Goal: Task Accomplishment & Management: Manage account settings

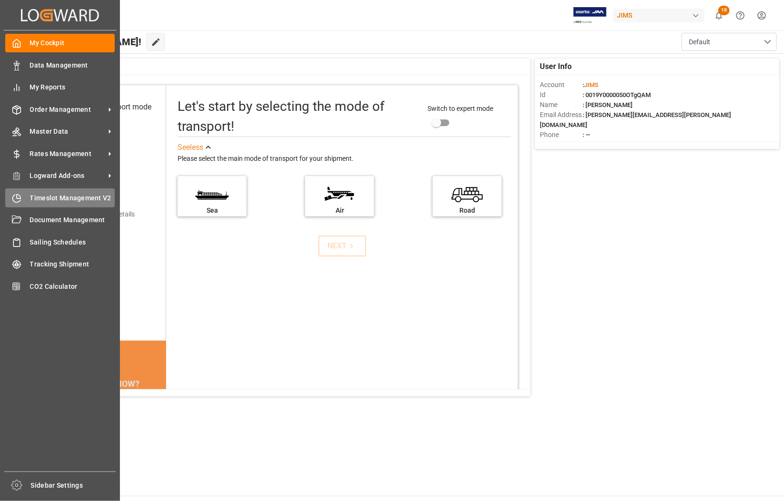
click at [64, 198] on span "Timeslot Management V2" at bounding box center [72, 198] width 85 height 10
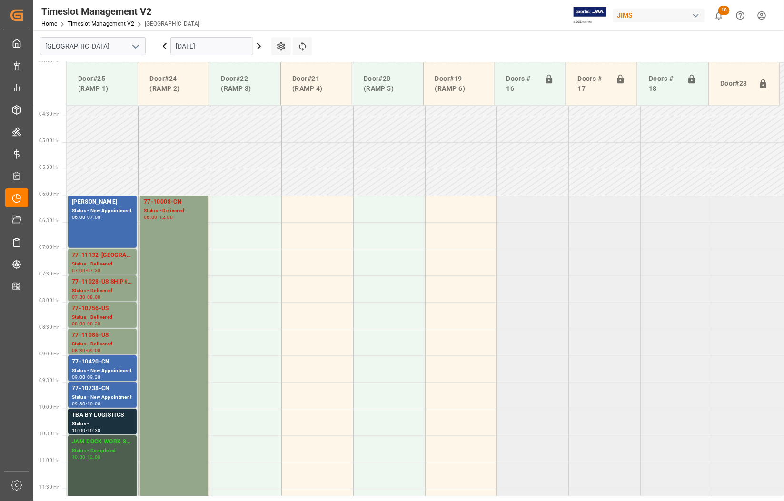
scroll to position [430, 0]
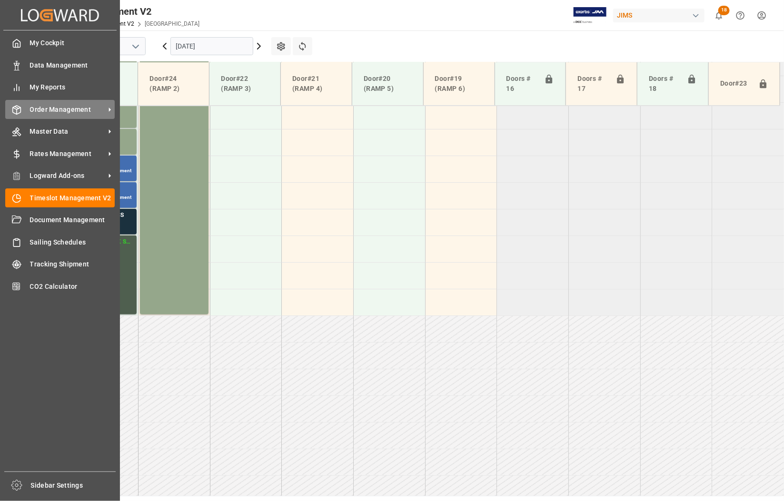
click at [58, 110] on span "Order Management" at bounding box center [67, 110] width 75 height 10
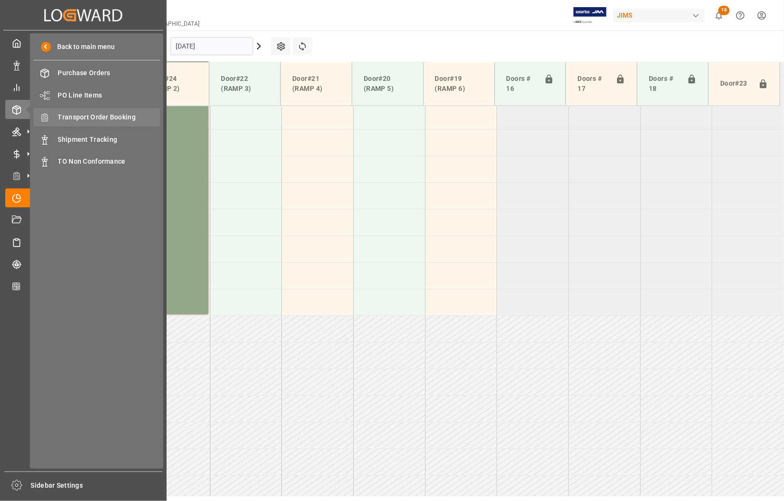
click at [105, 116] on span "Transport Order Booking" at bounding box center [109, 117] width 102 height 10
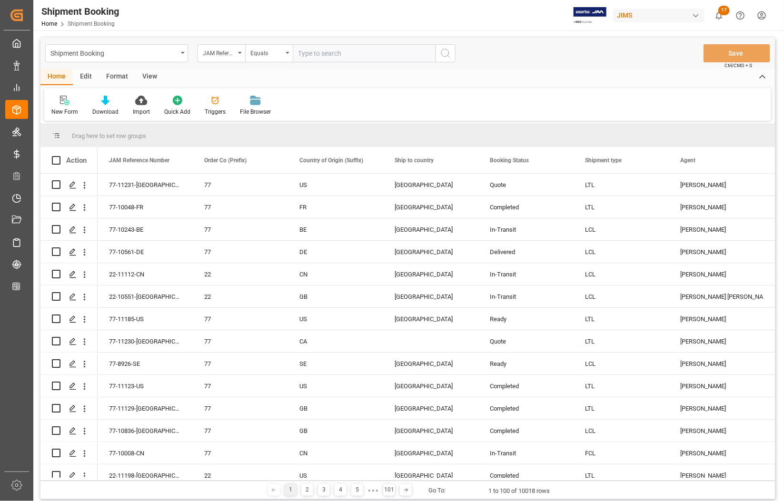
click at [312, 56] on input "text" at bounding box center [364, 53] width 143 height 18
type input "77-11028-US"
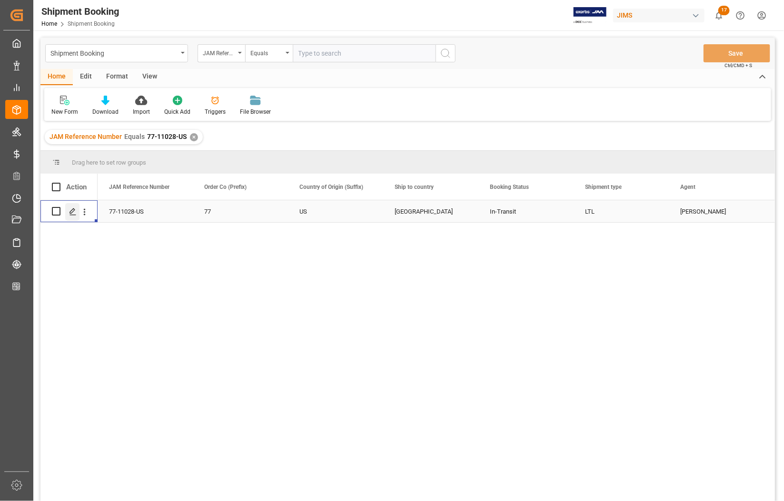
click at [73, 210] on icon "Press SPACE to select this row." at bounding box center [73, 212] width 8 height 8
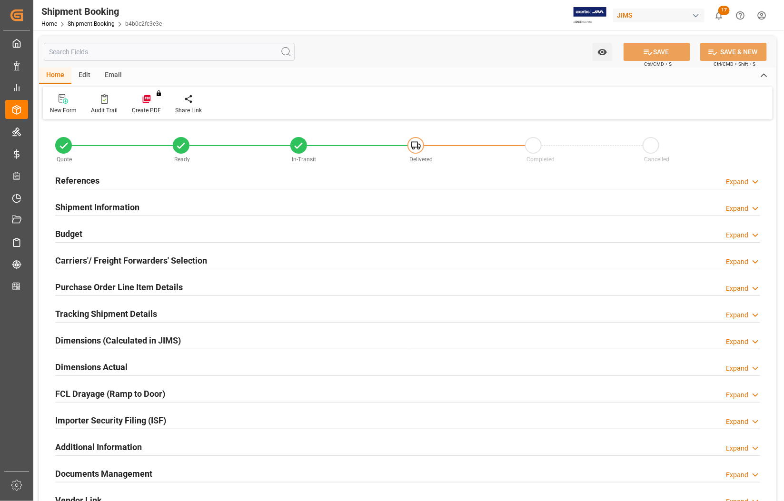
type input "0"
type input "11-09-2025 00:00"
type input "[DATE]"
click at [67, 177] on h2 "References" at bounding box center [77, 180] width 44 height 13
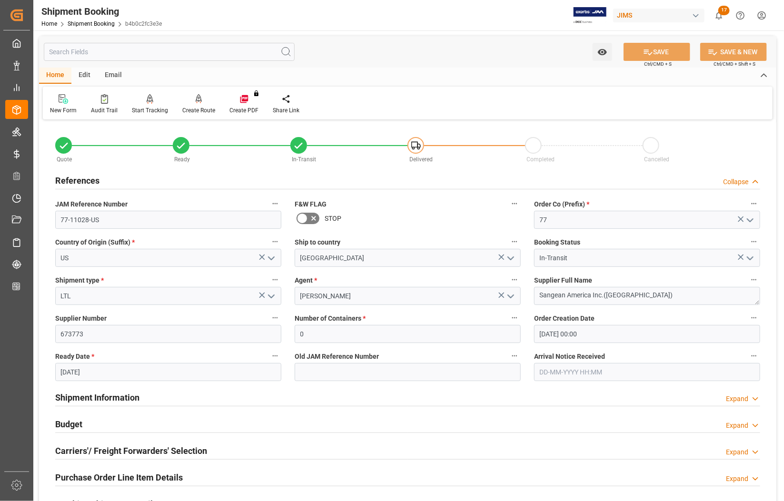
click at [67, 177] on h2 "References" at bounding box center [77, 180] width 44 height 13
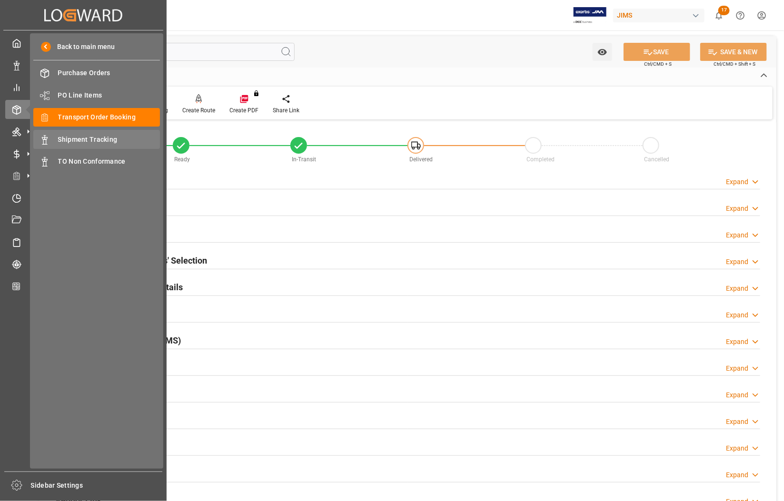
click at [82, 137] on span "Shipment Tracking" at bounding box center [109, 140] width 102 height 10
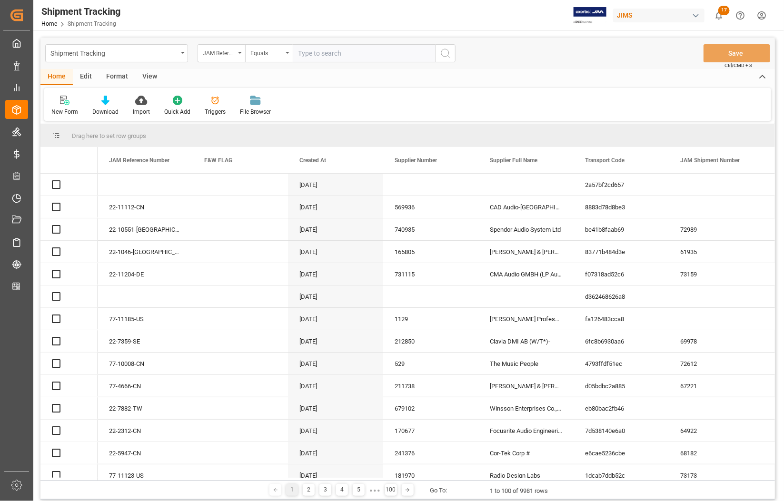
click at [312, 59] on input "text" at bounding box center [364, 53] width 143 height 18
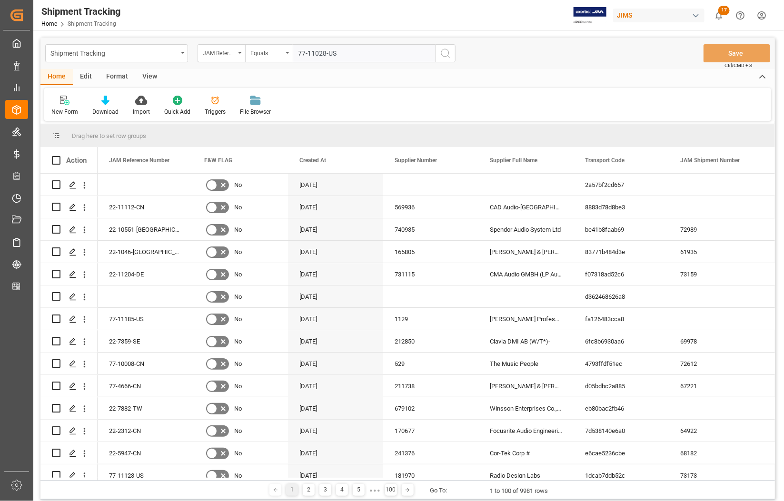
type input "77-11028-US"
click at [445, 53] on icon "search button" at bounding box center [445, 53] width 11 height 11
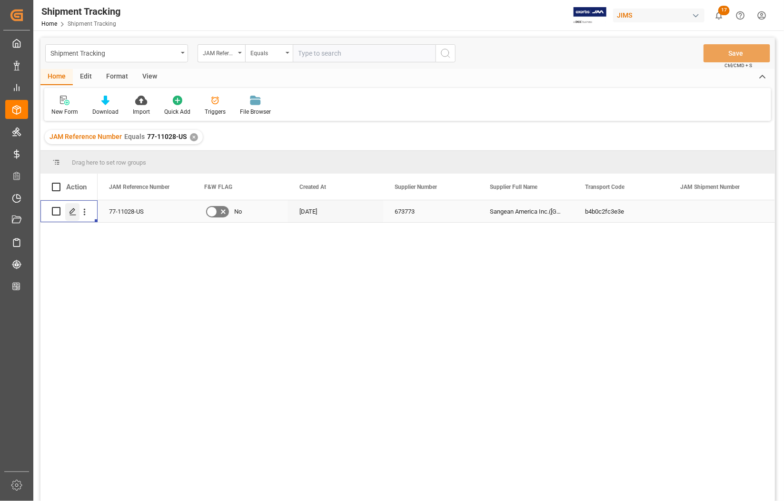
click at [70, 213] on polygon "Press SPACE to select this row." at bounding box center [72, 210] width 5 height 5
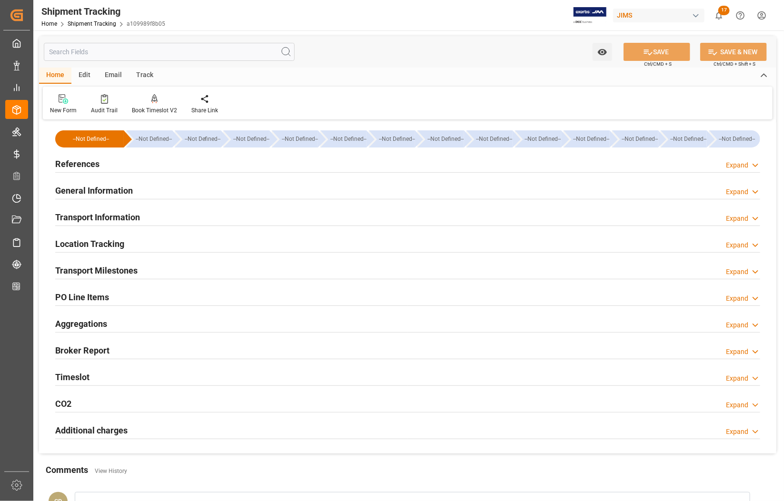
type input "[DATE]"
click at [76, 163] on h2 "References" at bounding box center [77, 164] width 44 height 13
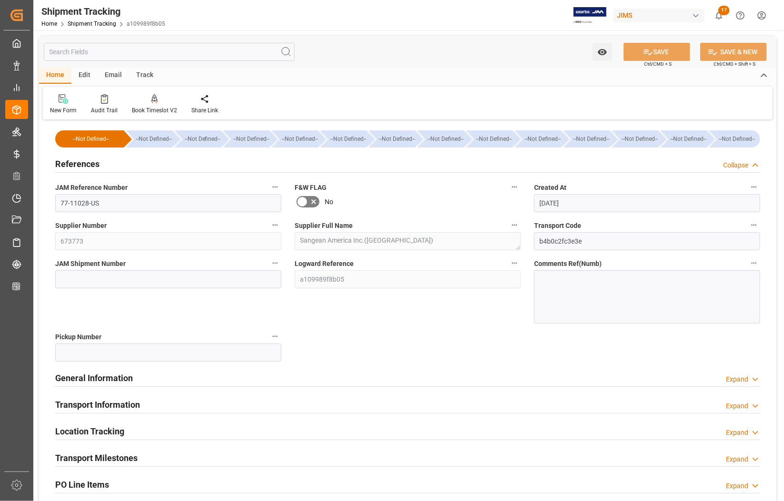
click at [125, 455] on h2 "Transport Milestones" at bounding box center [96, 458] width 82 height 13
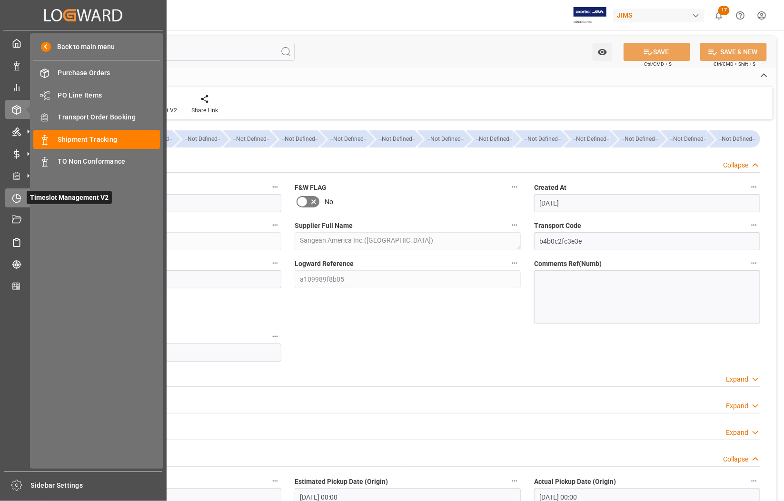
click at [42, 198] on span "Timeslot Management V2" at bounding box center [69, 197] width 85 height 13
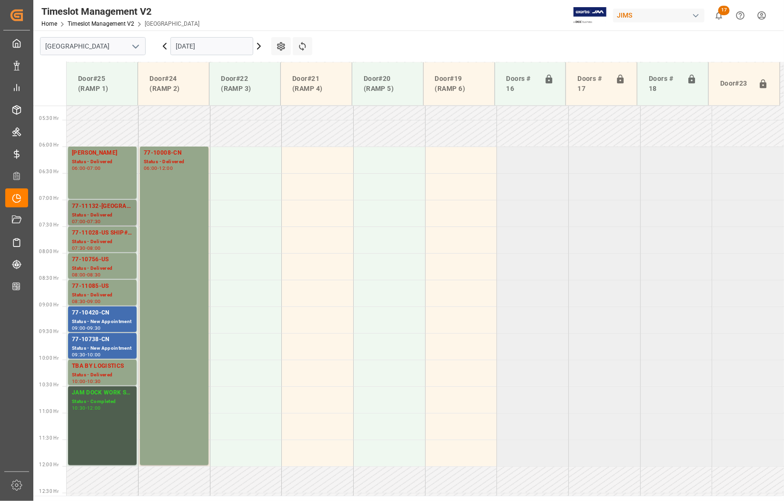
scroll to position [251, 0]
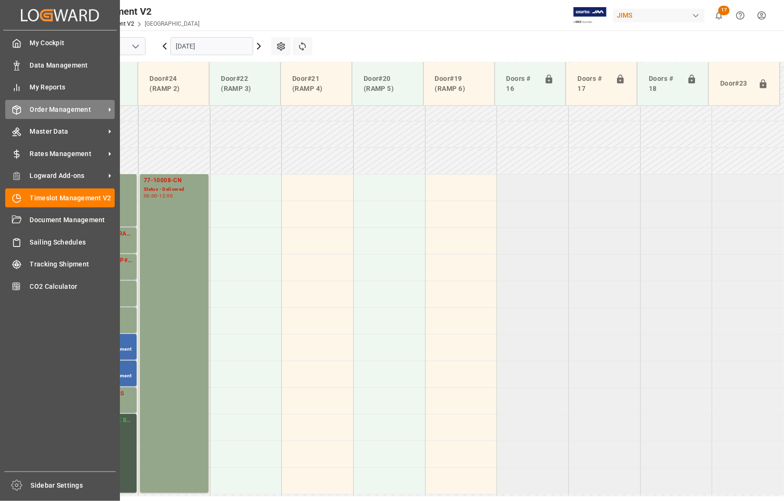
click at [45, 110] on span "Order Management" at bounding box center [67, 110] width 75 height 10
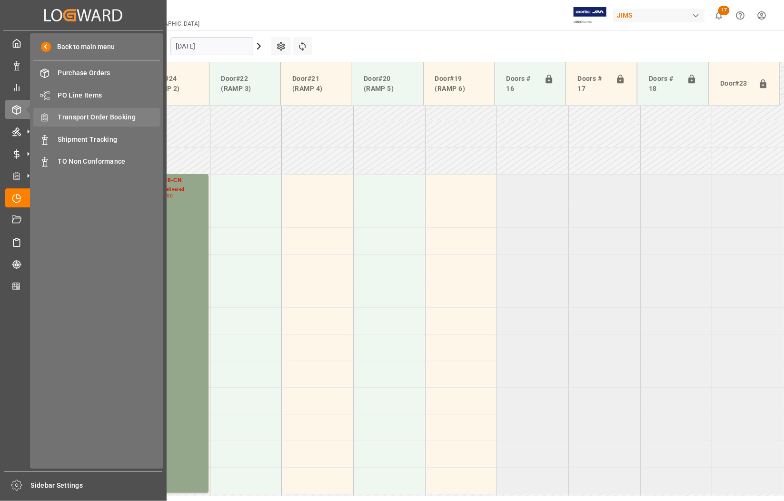
click at [100, 117] on span "Transport Order Booking" at bounding box center [109, 117] width 102 height 10
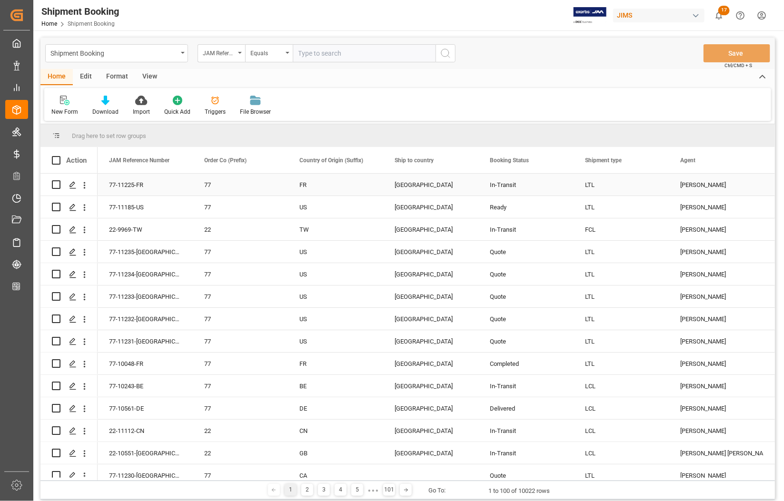
click at [623, 182] on div "LTL" at bounding box center [621, 185] width 72 height 22
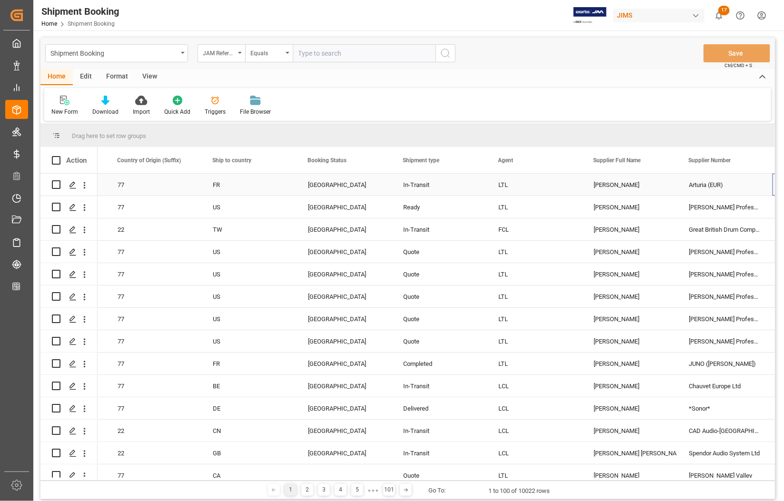
scroll to position [0, 182]
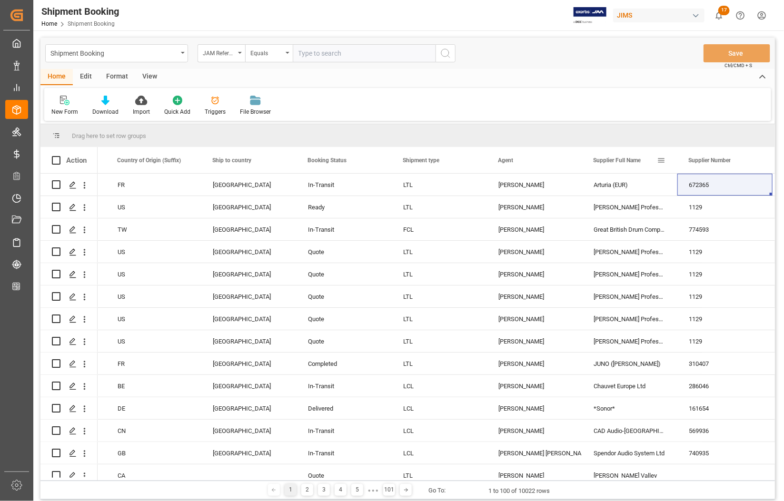
click at [663, 159] on span at bounding box center [661, 160] width 9 height 9
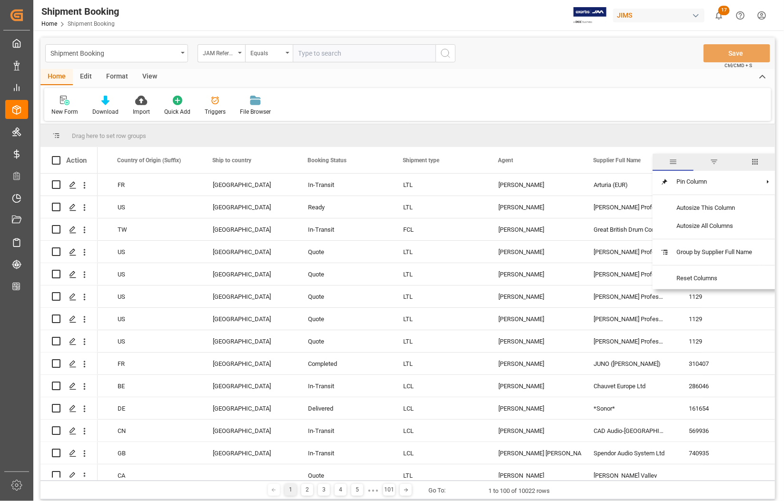
click at [712, 161] on span "filter" at bounding box center [714, 162] width 9 height 9
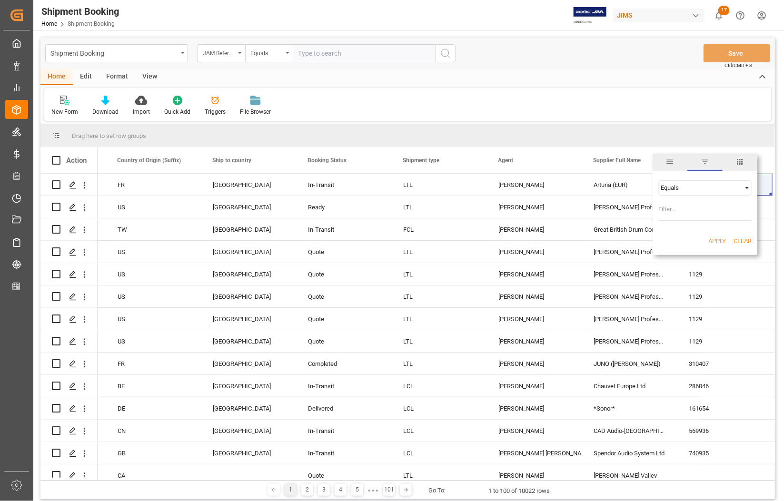
click at [680, 186] on div "Equals" at bounding box center [701, 187] width 80 height 7
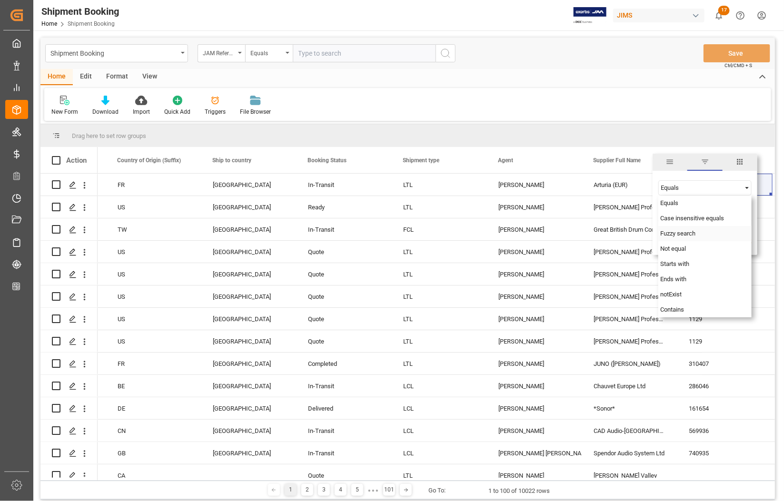
click at [672, 231] on span "Fuzzy search" at bounding box center [677, 233] width 35 height 7
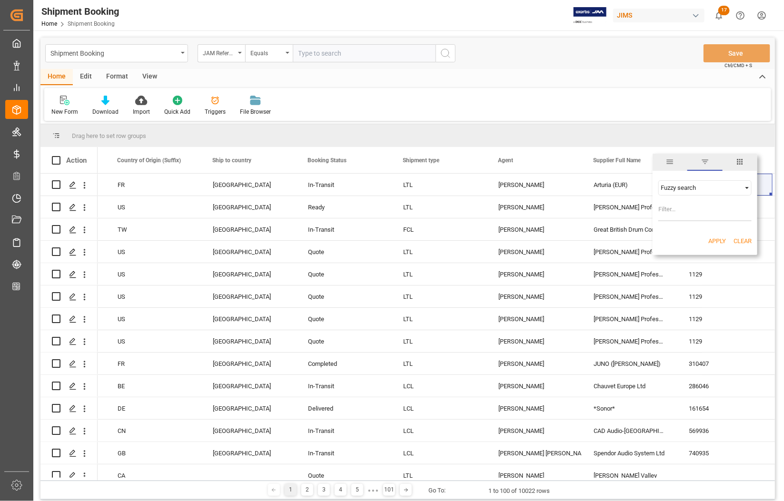
click at [671, 212] on input "Filter Value" at bounding box center [704, 211] width 93 height 19
type input "Paragraph"
click at [714, 238] on button "Apply" at bounding box center [717, 242] width 18 height 10
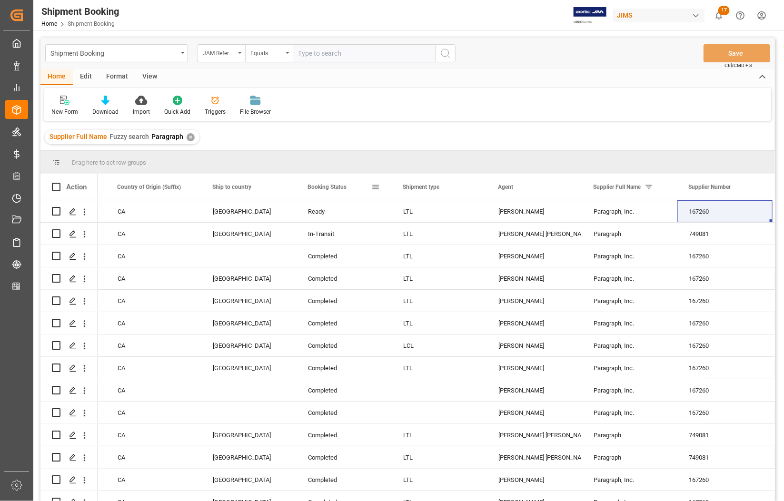
click at [359, 187] on div "Booking Status" at bounding box center [339, 187] width 64 height 26
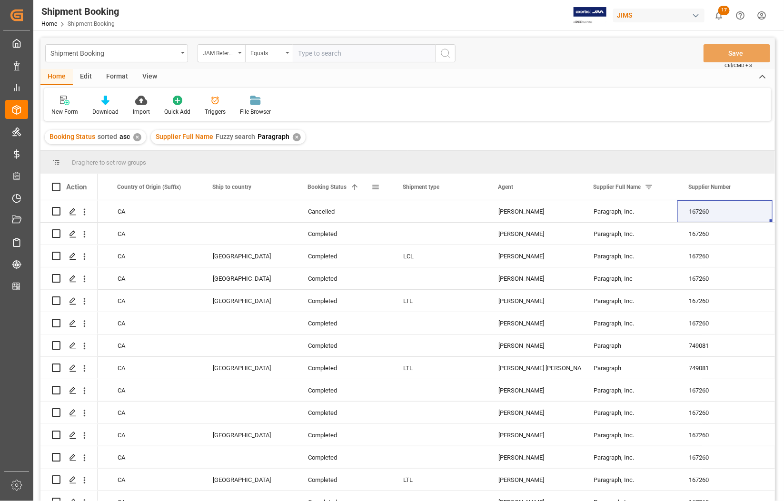
click at [359, 187] on div "Booking Status 1" at bounding box center [339, 187] width 64 height 26
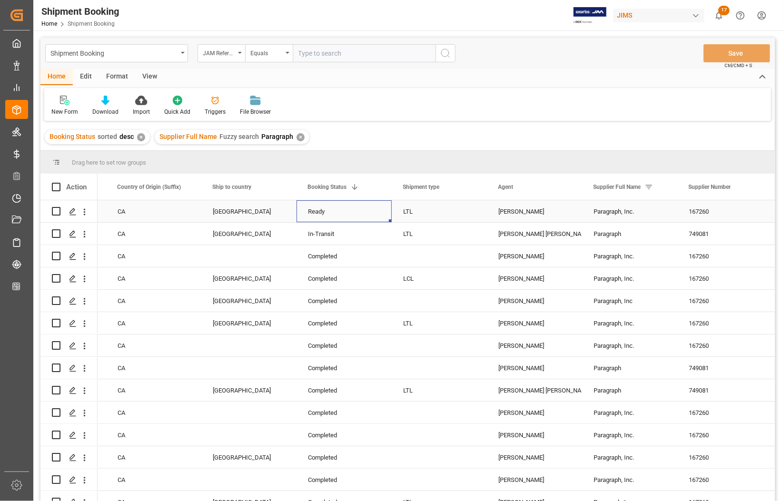
click at [343, 211] on div "Ready" at bounding box center [344, 212] width 72 height 22
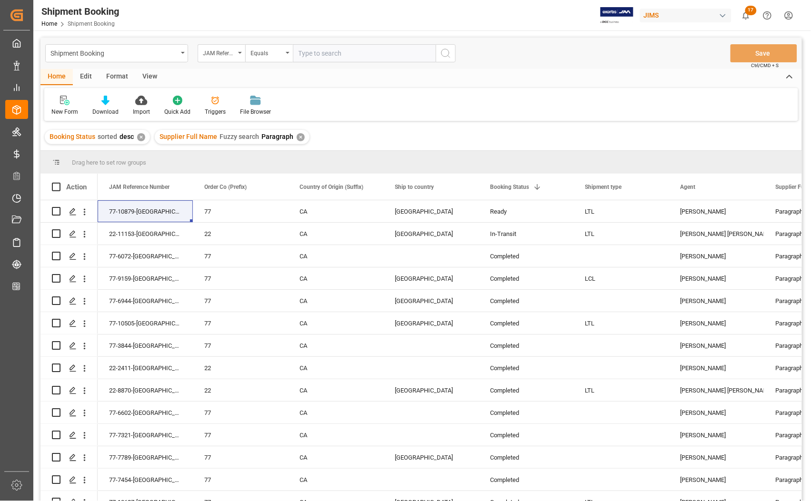
click at [324, 56] on input "text" at bounding box center [364, 53] width 143 height 18
type input "77-11033-CN"
click at [449, 52] on icon "search button" at bounding box center [445, 53] width 11 height 11
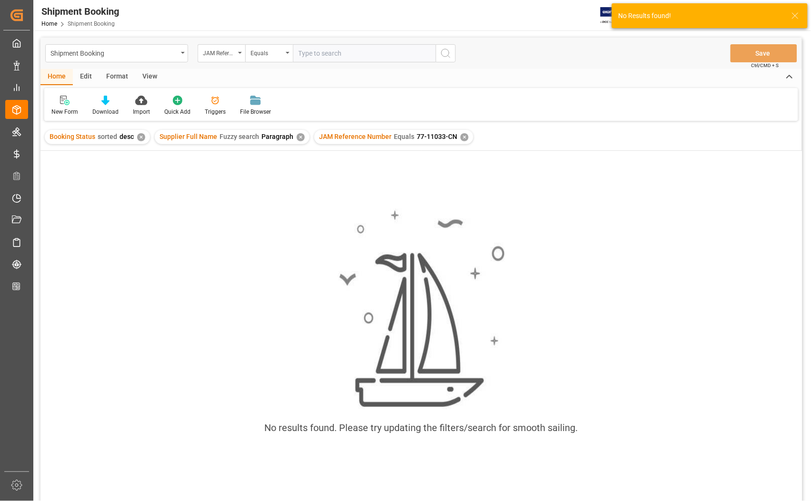
click at [297, 136] on div "✕" at bounding box center [301, 137] width 8 height 8
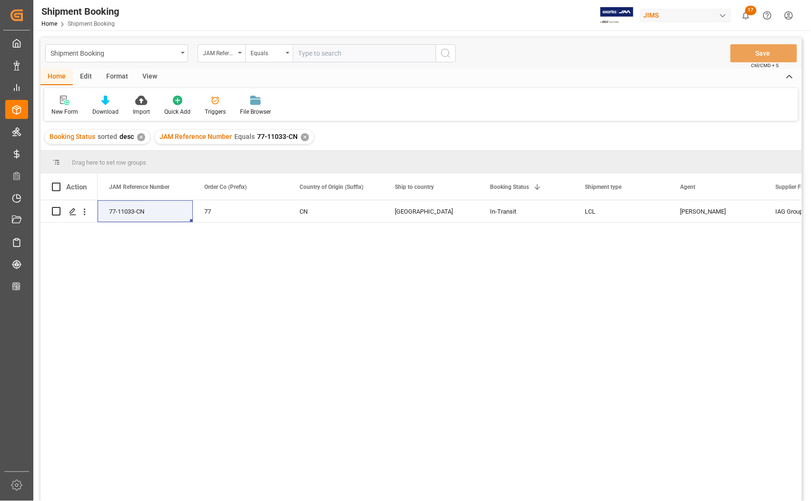
click at [141, 136] on div "✕" at bounding box center [141, 137] width 8 height 8
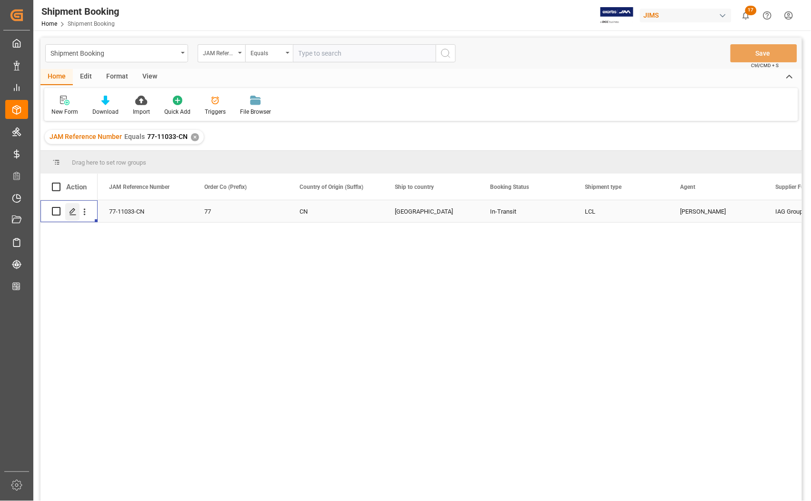
click at [74, 210] on polygon "Press SPACE to select this row." at bounding box center [72, 210] width 5 height 5
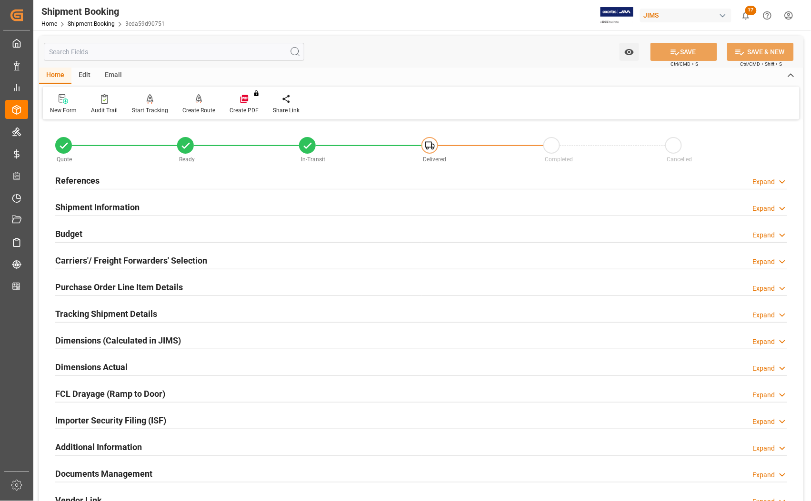
click at [72, 233] on h2 "Budget" at bounding box center [68, 234] width 27 height 13
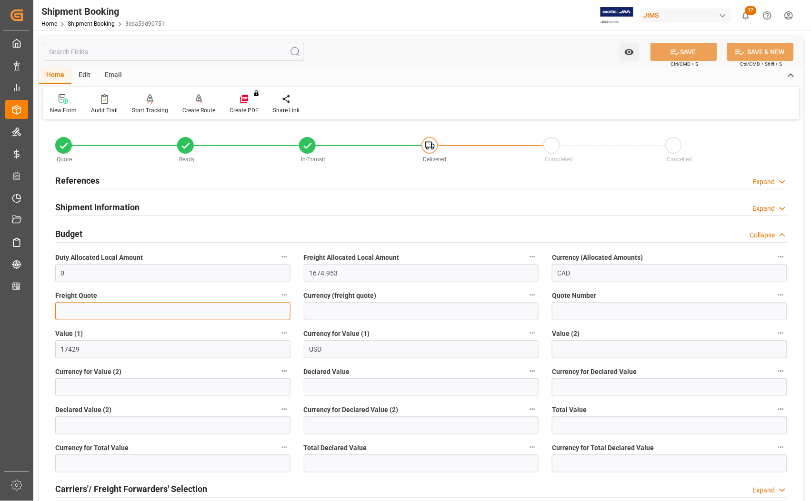
click at [82, 313] on input "text" at bounding box center [172, 311] width 235 height 18
type input "750"
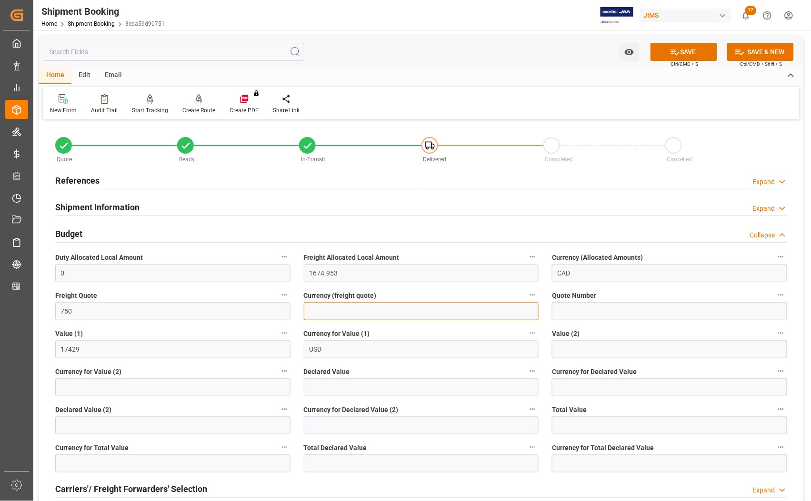
click at [323, 314] on input at bounding box center [421, 311] width 235 height 18
type input "USD"
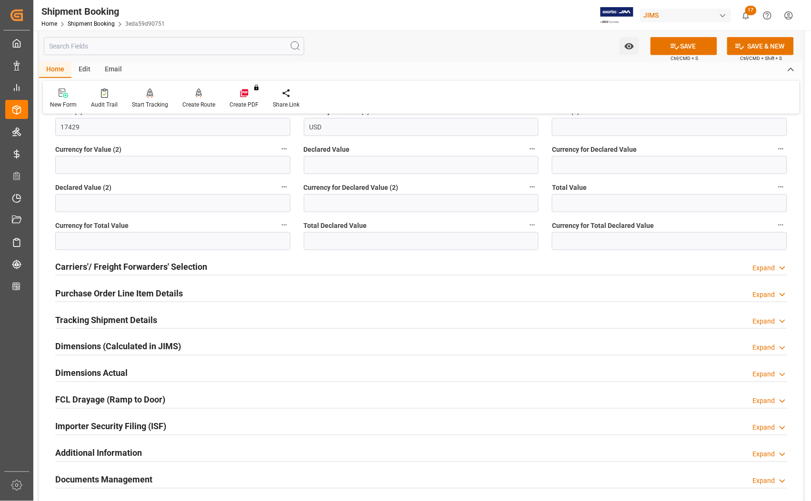
scroll to position [238, 0]
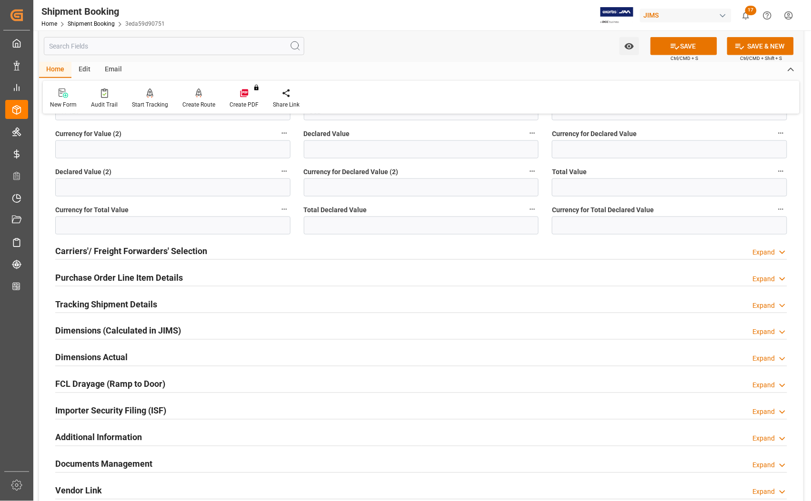
click at [172, 248] on h2 "Carriers'/ Freight Forwarders' Selection" at bounding box center [131, 251] width 152 height 13
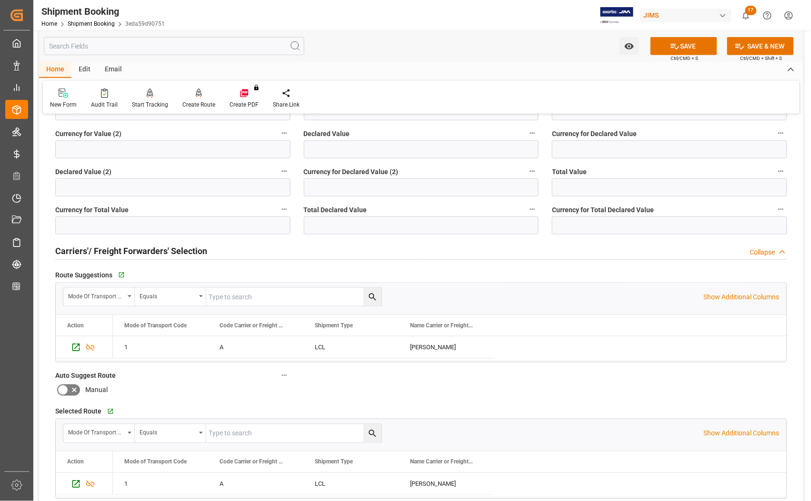
click at [172, 248] on h2 "Carriers'/ Freight Forwarders' Selection" at bounding box center [131, 251] width 152 height 13
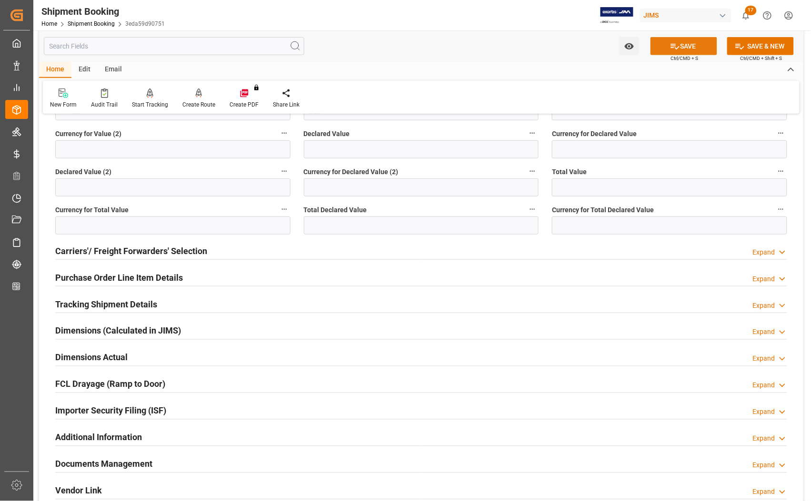
click at [678, 48] on button "SAVE" at bounding box center [683, 46] width 67 height 18
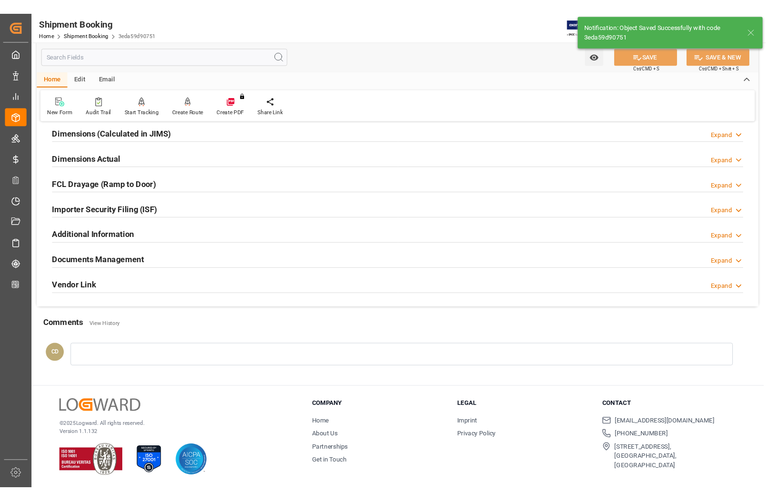
scroll to position [10, 0]
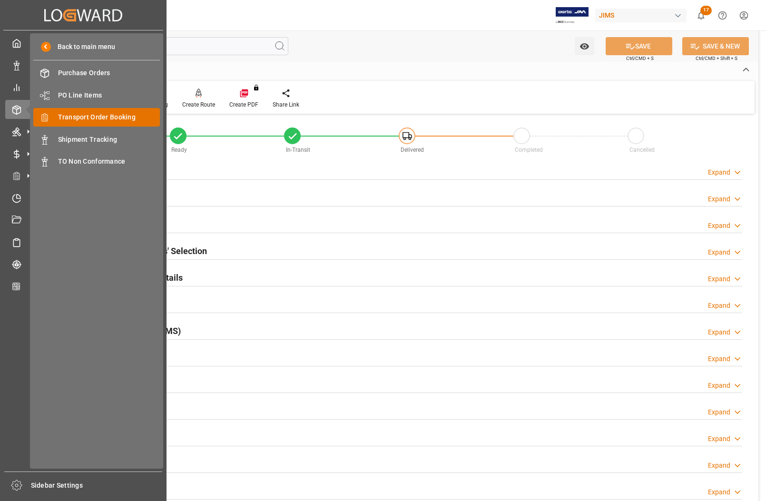
click at [79, 115] on span "Transport Order Booking" at bounding box center [109, 117] width 102 height 10
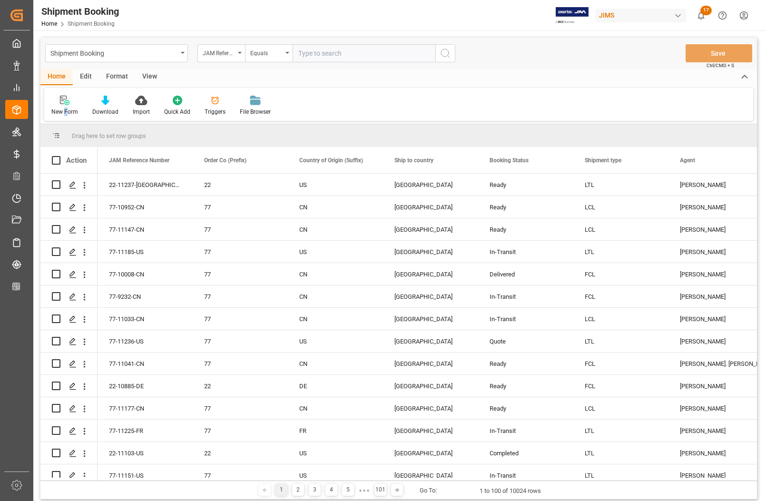
click at [65, 108] on div "New Form" at bounding box center [64, 112] width 27 height 9
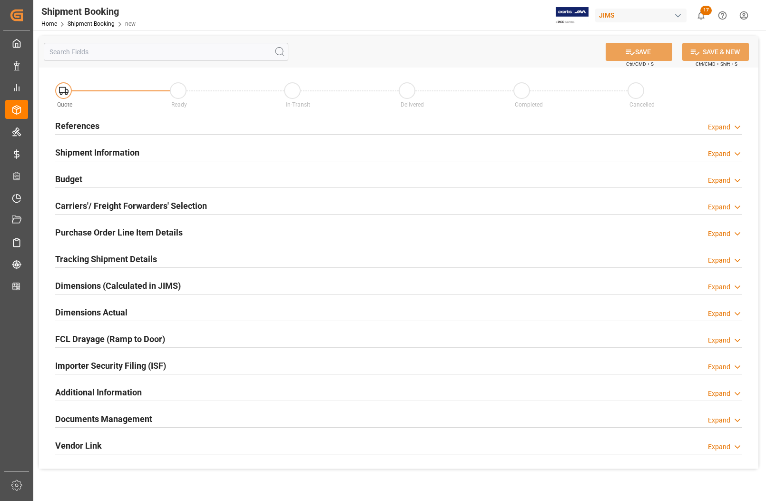
click at [72, 127] on h2 "References" at bounding box center [77, 125] width 44 height 13
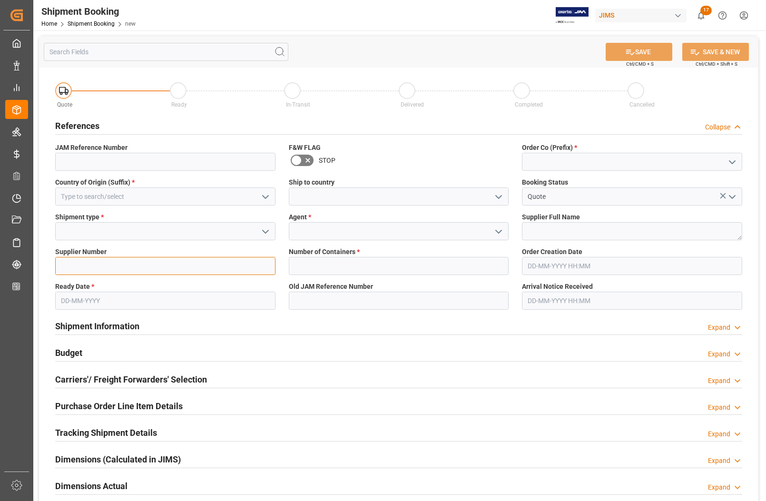
click at [79, 262] on input at bounding box center [165, 266] width 220 height 18
paste input "167260"
type input "167260"
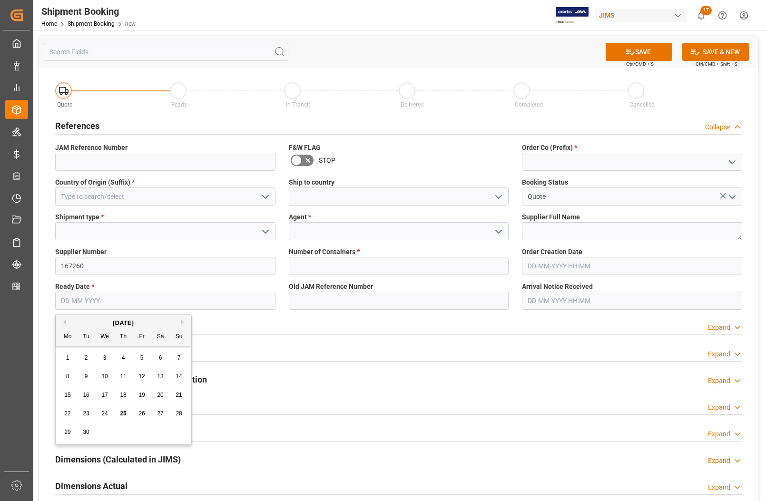
click at [73, 297] on input "text" at bounding box center [165, 301] width 220 height 18
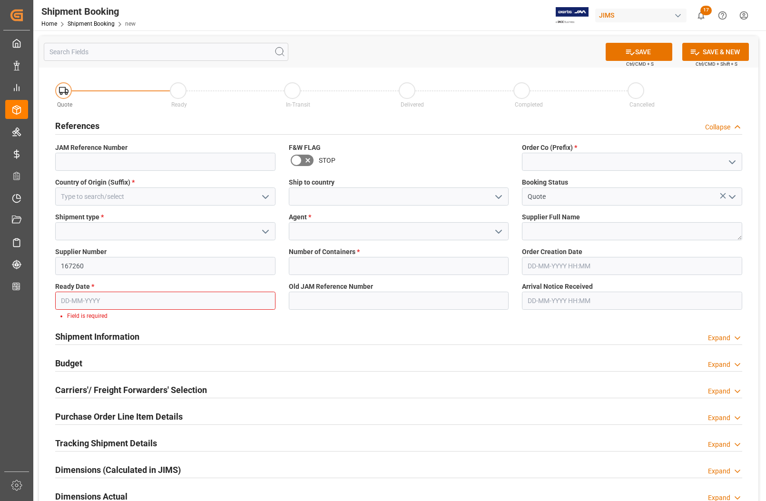
click at [49, 408] on div "Purchase Order Line Item Details Expand" at bounding box center [399, 417] width 701 height 27
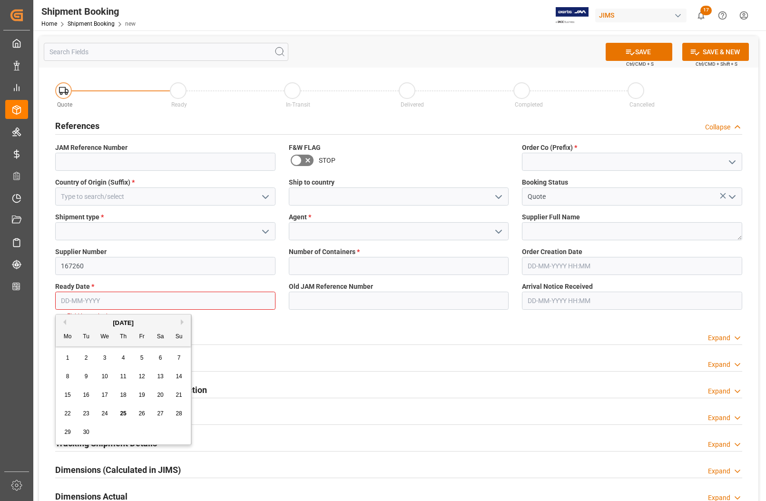
click at [62, 299] on input "text" at bounding box center [165, 301] width 220 height 18
click at [62, 406] on div "22 23 24 25 26 27 28" at bounding box center [124, 414] width 130 height 19
click at [107, 415] on span "24" at bounding box center [104, 413] width 6 height 7
type input "[DATE]"
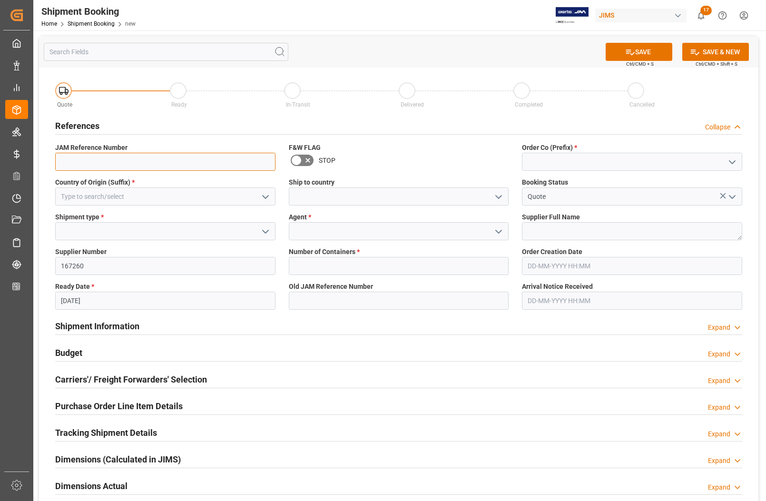
click at [112, 159] on input at bounding box center [165, 162] width 220 height 18
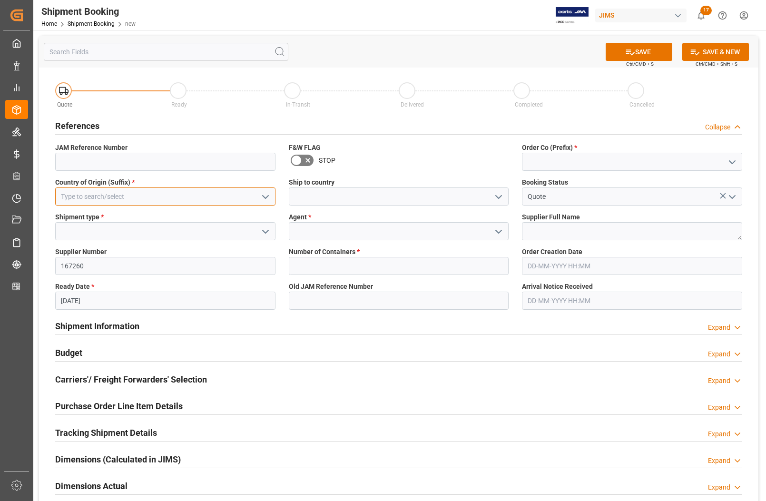
click at [60, 197] on input at bounding box center [165, 197] width 220 height 18
click at [90, 219] on div "CA" at bounding box center [165, 217] width 219 height 21
type input "CA"
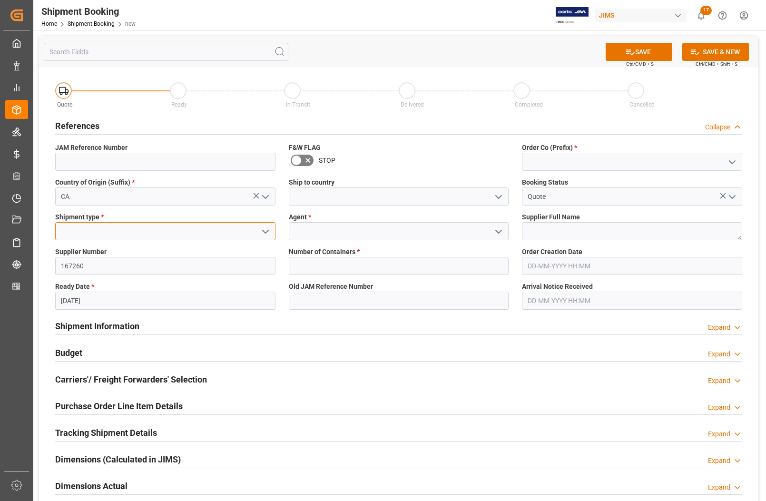
click at [90, 226] on input at bounding box center [165, 231] width 220 height 18
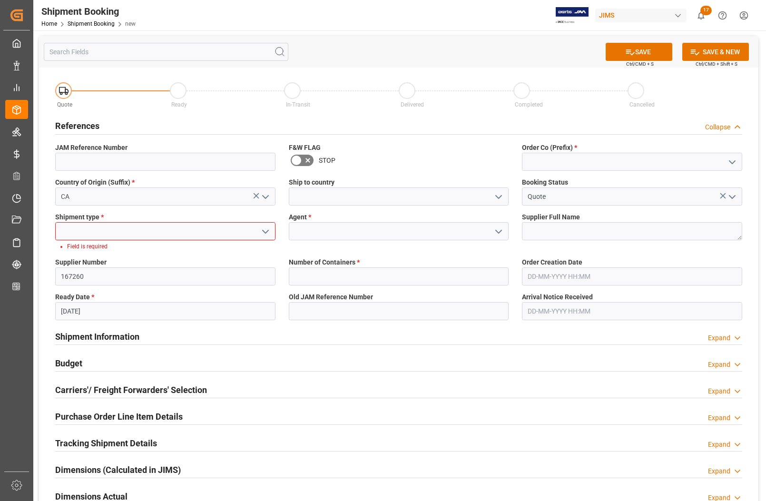
click at [263, 231] on polyline "open menu" at bounding box center [266, 231] width 6 height 3
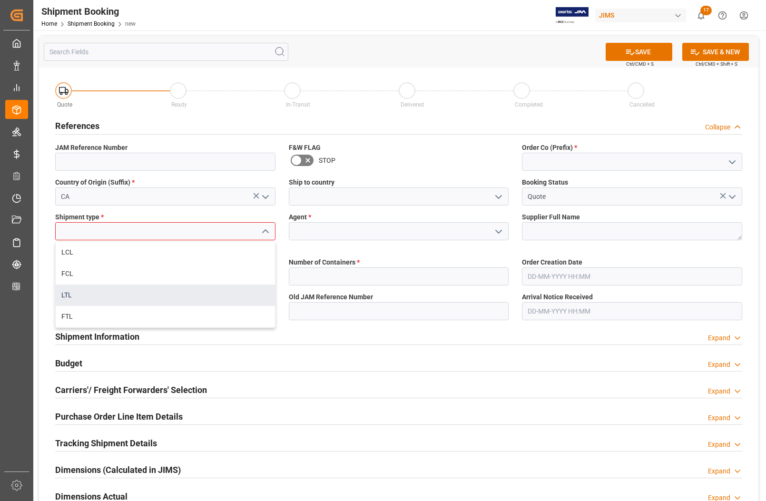
click at [99, 295] on div "LTL" at bounding box center [165, 295] width 219 height 21
type input "LTL"
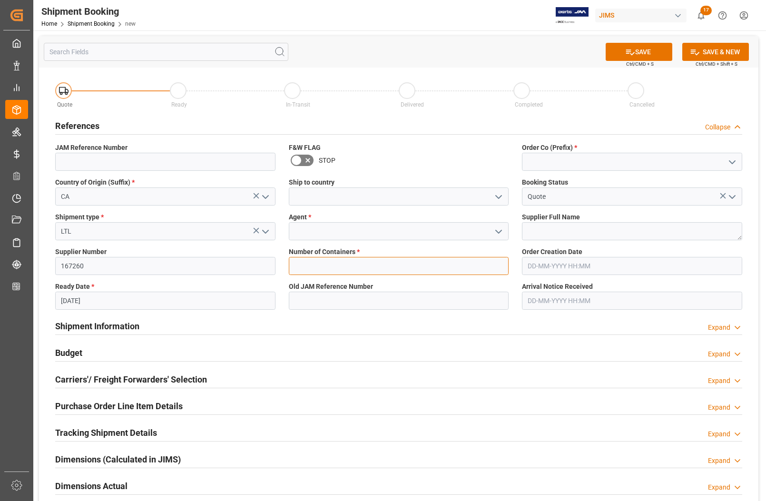
click at [340, 263] on input "text" at bounding box center [399, 266] width 220 height 18
type input "0"
click at [339, 228] on input at bounding box center [399, 231] width 220 height 18
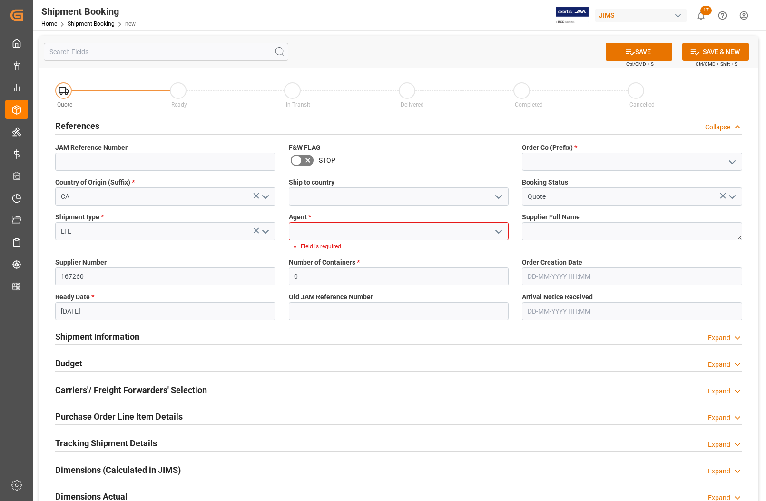
click at [498, 231] on icon "open menu" at bounding box center [498, 231] width 11 height 11
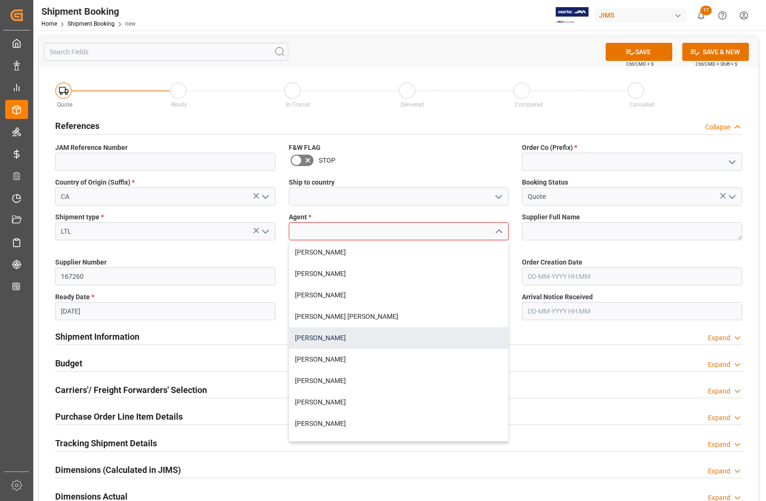
click at [336, 337] on div "[PERSON_NAME]" at bounding box center [398, 337] width 219 height 21
type input "[PERSON_NAME]"
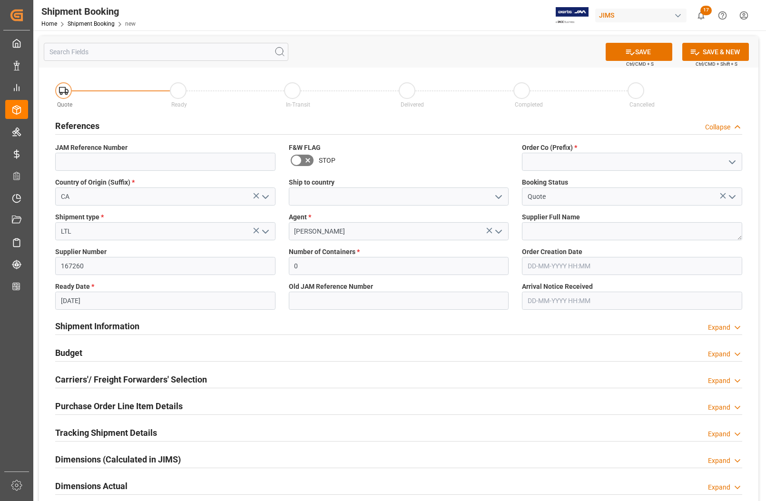
click at [401, 206] on div "Ship to country" at bounding box center [399, 191] width 234 height 35
click at [404, 200] on input at bounding box center [399, 197] width 220 height 18
click at [495, 194] on icon "open menu" at bounding box center [498, 196] width 11 height 11
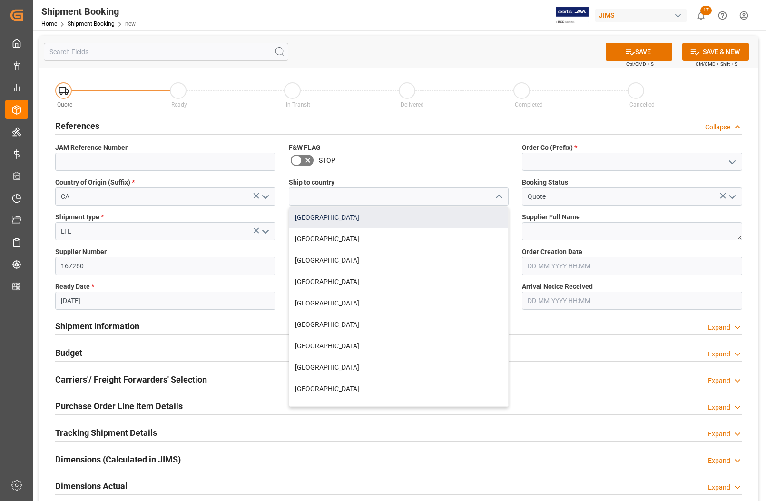
click at [422, 220] on div "[GEOGRAPHIC_DATA]" at bounding box center [398, 217] width 219 height 21
type input "[GEOGRAPHIC_DATA]"
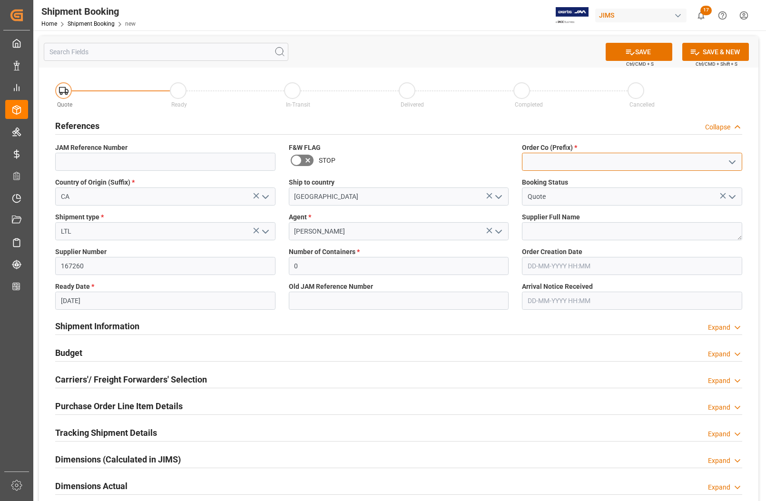
click at [546, 153] on input at bounding box center [632, 162] width 220 height 18
click at [733, 160] on icon "open menu" at bounding box center [732, 162] width 11 height 11
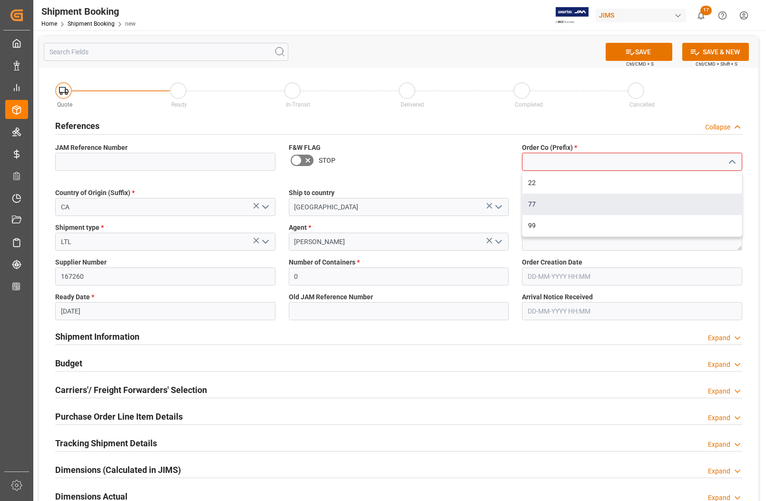
click at [583, 208] on div "77" at bounding box center [632, 204] width 219 height 21
type input "77"
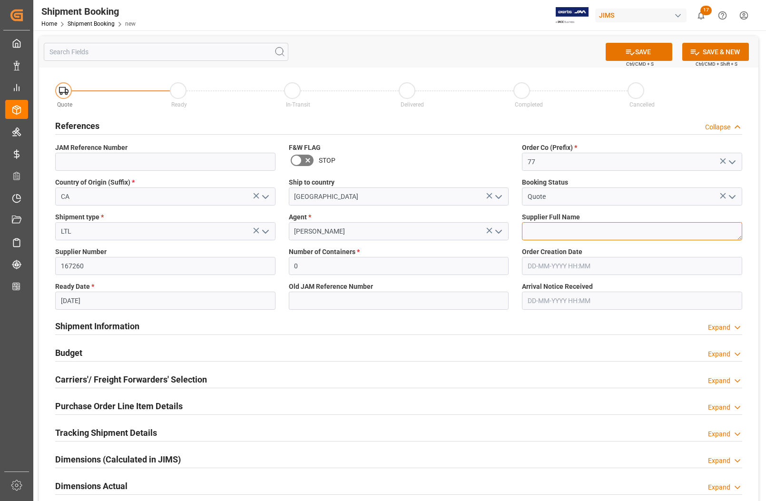
click at [577, 233] on textarea at bounding box center [632, 231] width 220 height 18
type textarea "Paragraph"
click at [476, 70] on div "Quote Ready In-Transit Delivered Completed Cancelled References Collapse JAM Re…" at bounding box center [399, 355] width 720 height 575
click at [628, 51] on icon at bounding box center [630, 52] width 9 height 6
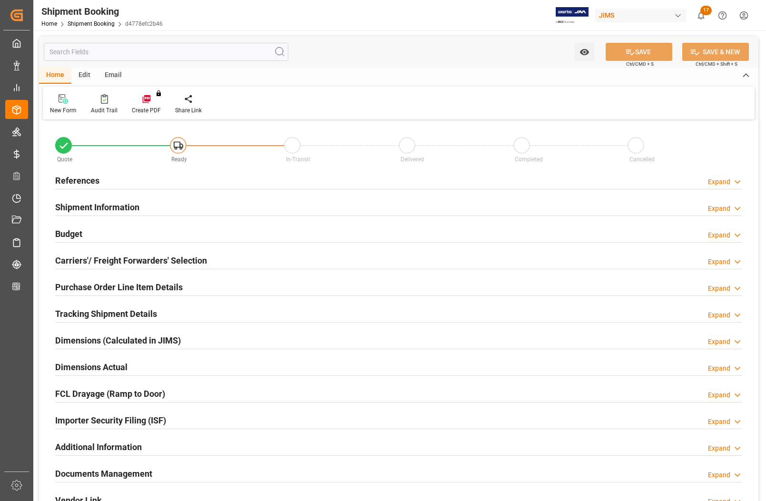
type input "0"
type input "[DATE]"
click at [79, 177] on h2 "References" at bounding box center [77, 180] width 44 height 13
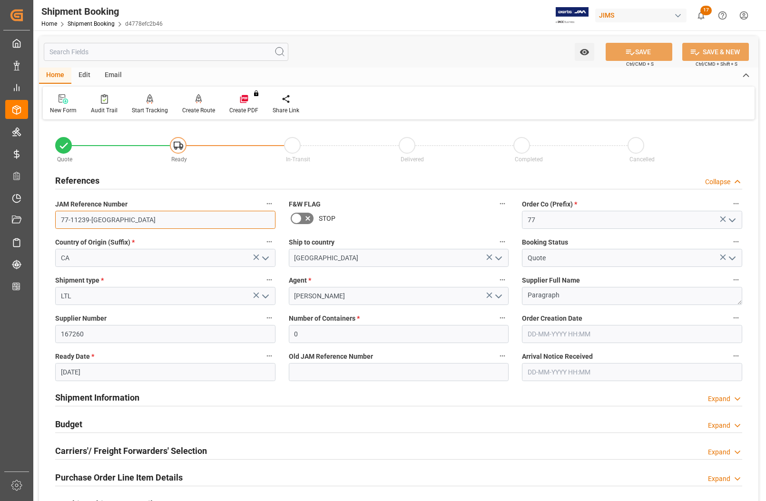
drag, startPoint x: 105, startPoint y: 220, endPoint x: 51, endPoint y: 219, distance: 53.8
click at [51, 219] on div "JAM Reference Number 77-11239-CA" at bounding box center [166, 213] width 234 height 38
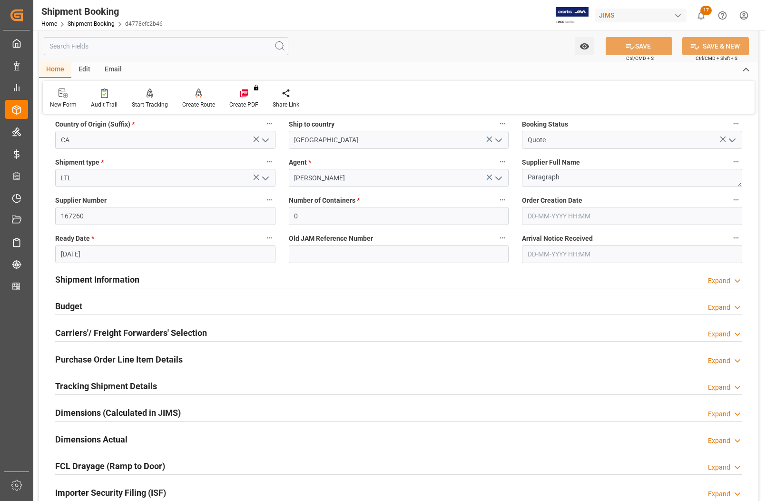
scroll to position [119, 0]
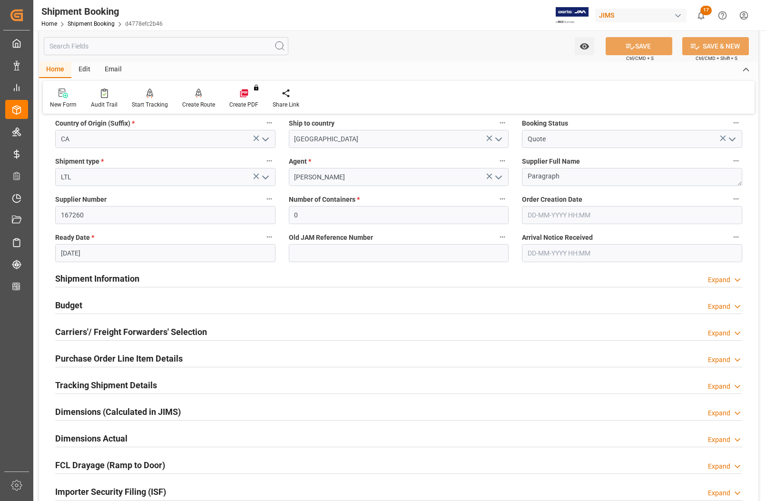
click at [69, 300] on h2 "Budget" at bounding box center [68, 305] width 27 height 13
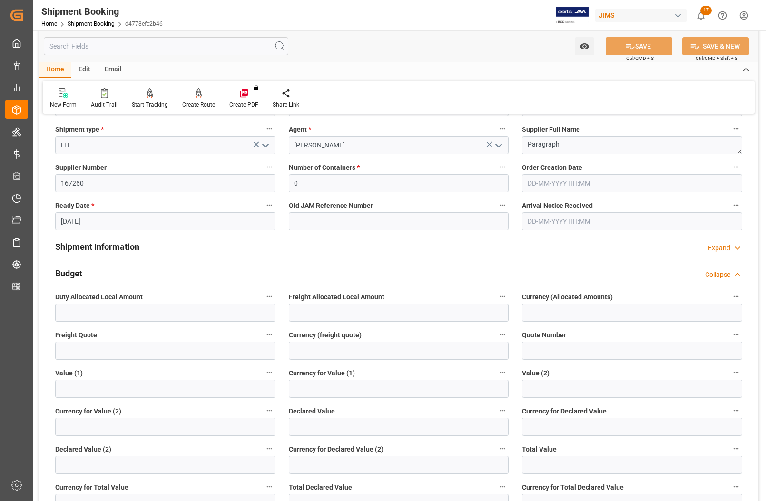
scroll to position [178, 0]
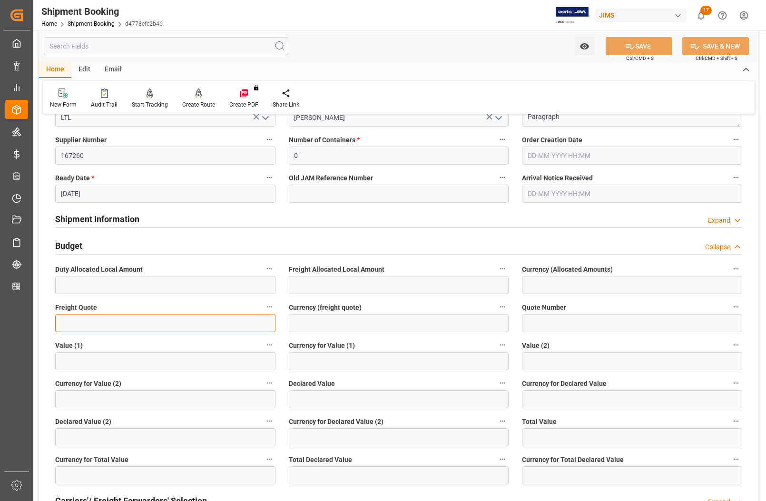
click at [79, 317] on input "text" at bounding box center [165, 323] width 220 height 18
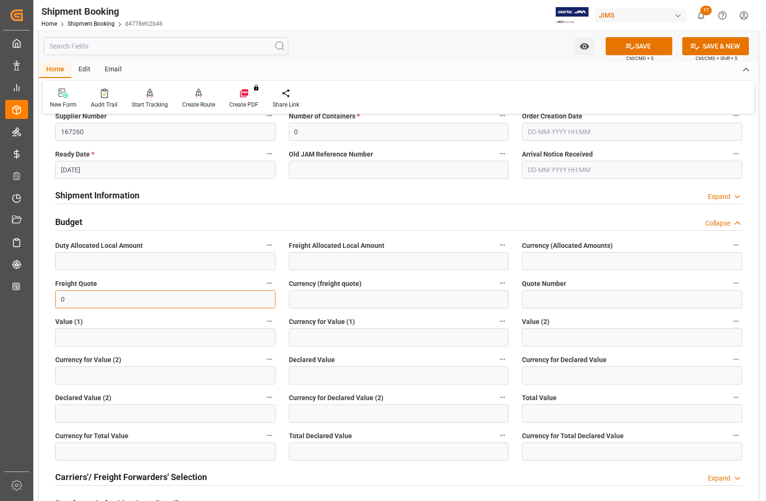
scroll to position [238, 0]
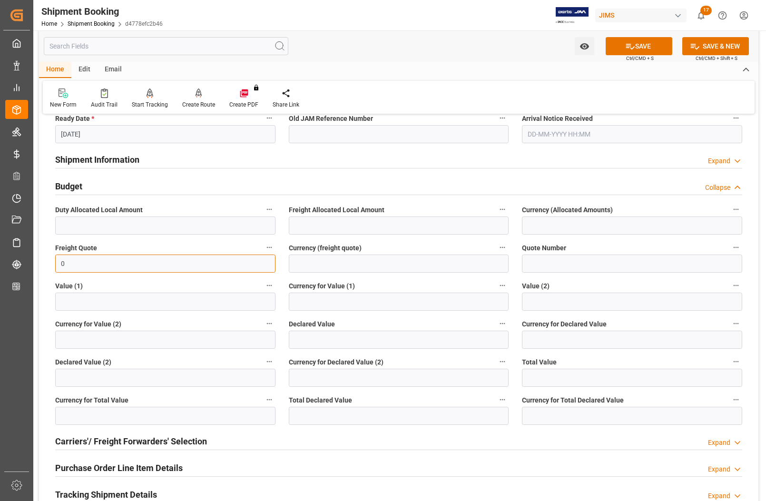
type input "0"
click at [313, 414] on input "text" at bounding box center [399, 416] width 220 height 18
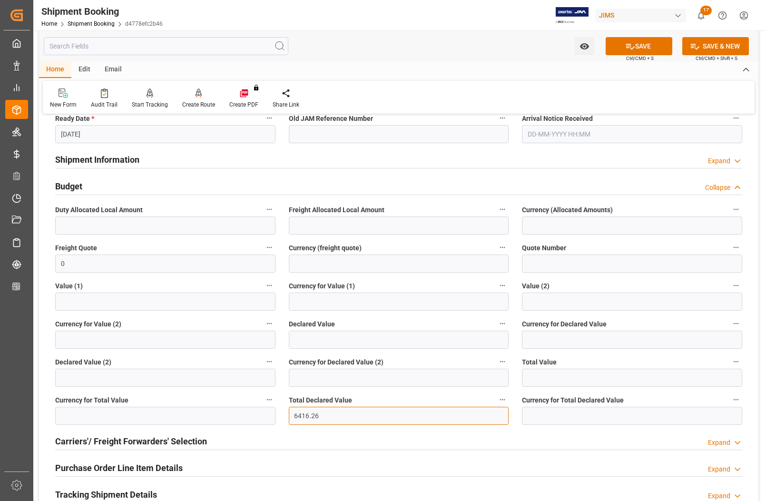
type input "6416.26"
click at [529, 411] on input at bounding box center [632, 416] width 220 height 18
type input "CAD"
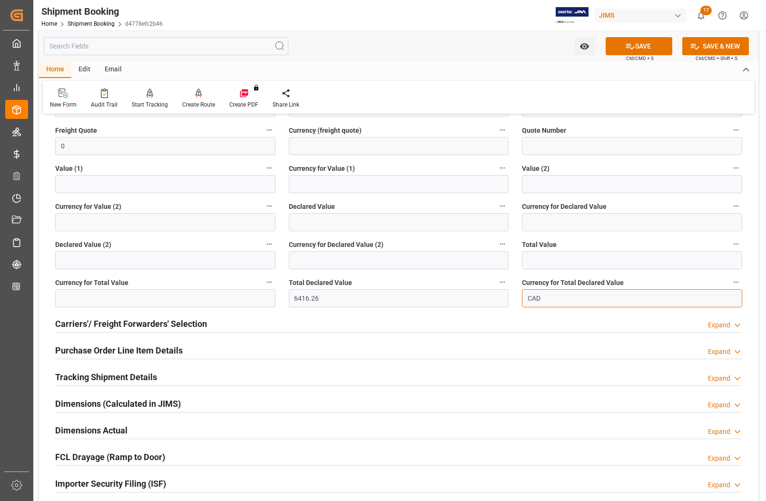
scroll to position [357, 0]
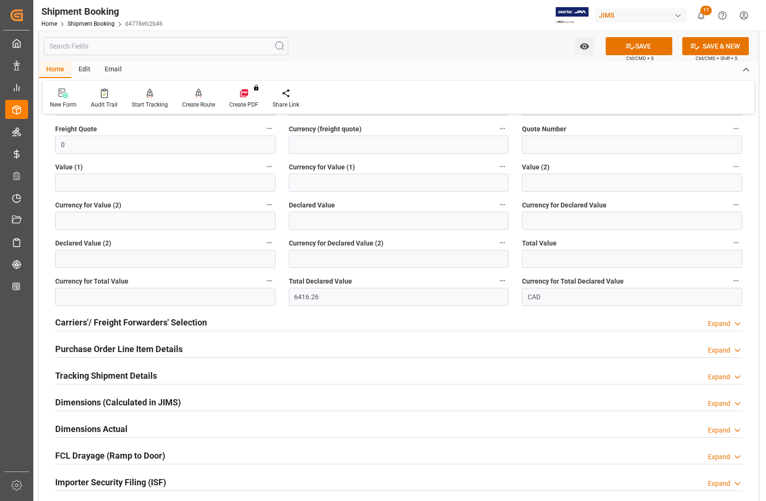
click at [94, 428] on h2 "Dimensions Actual" at bounding box center [91, 429] width 72 height 13
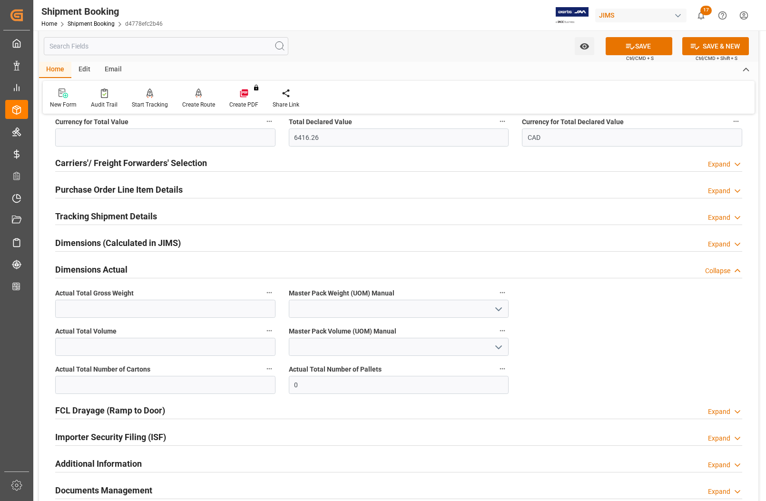
scroll to position [535, 0]
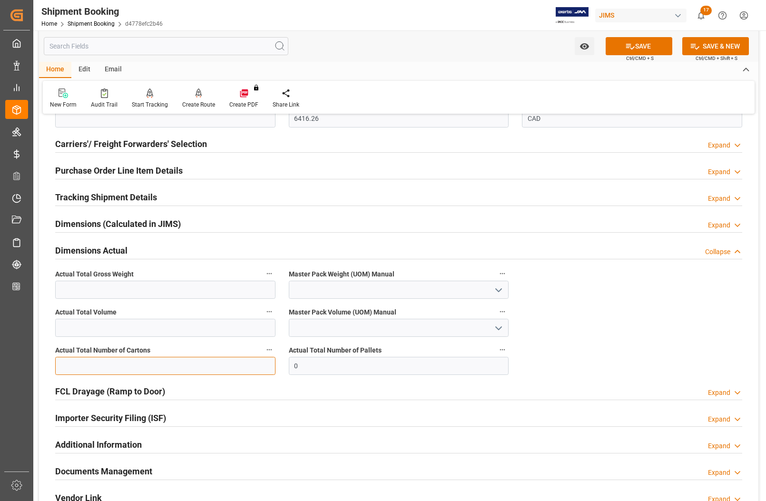
click at [101, 366] on input "text" at bounding box center [165, 366] width 220 height 18
type input "24"
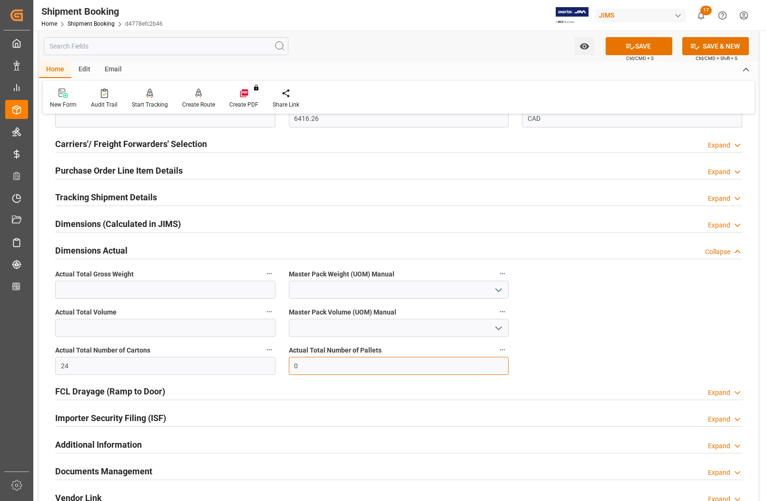
click at [300, 373] on input "0" at bounding box center [399, 366] width 220 height 18
type input "1"
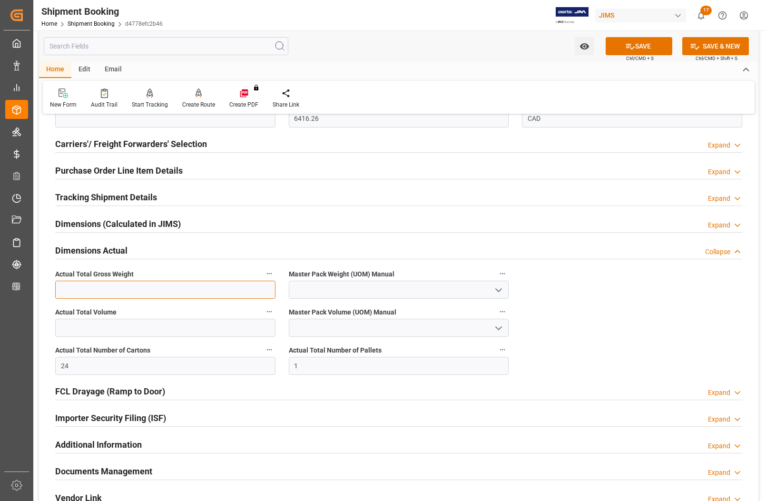
click at [96, 288] on input "text" at bounding box center [165, 290] width 220 height 18
type input "500"
click at [495, 293] on icon "open menu" at bounding box center [498, 290] width 11 height 11
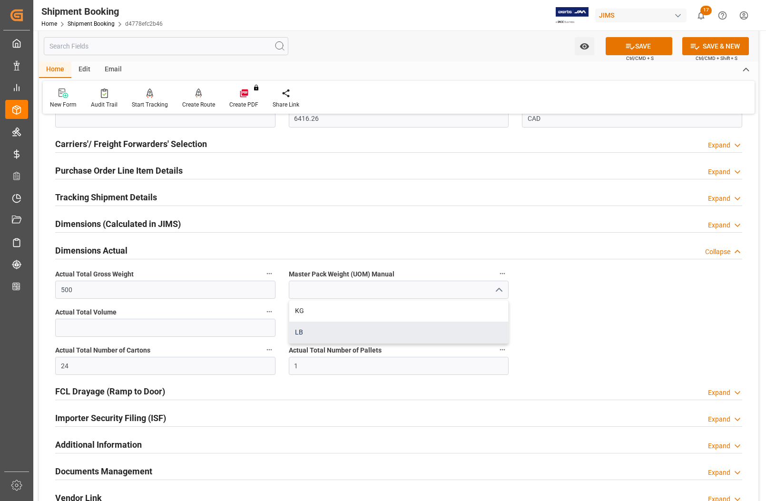
click at [340, 338] on div "LB" at bounding box center [398, 332] width 219 height 21
type input "LB"
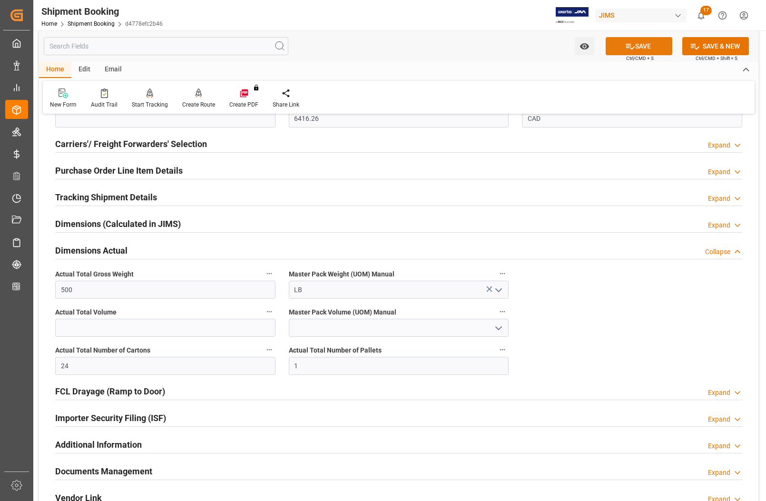
click at [623, 41] on button "SAVE" at bounding box center [639, 46] width 67 height 18
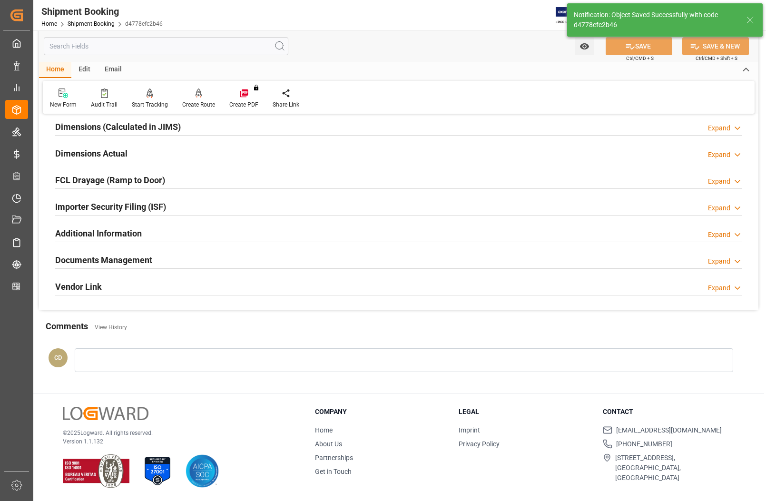
scroll to position [117, 0]
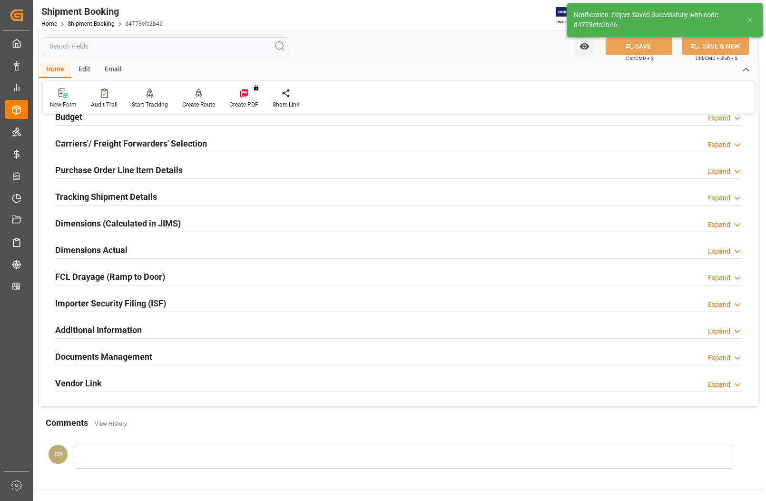
click at [96, 355] on h2 "Documents Management" at bounding box center [103, 356] width 97 height 13
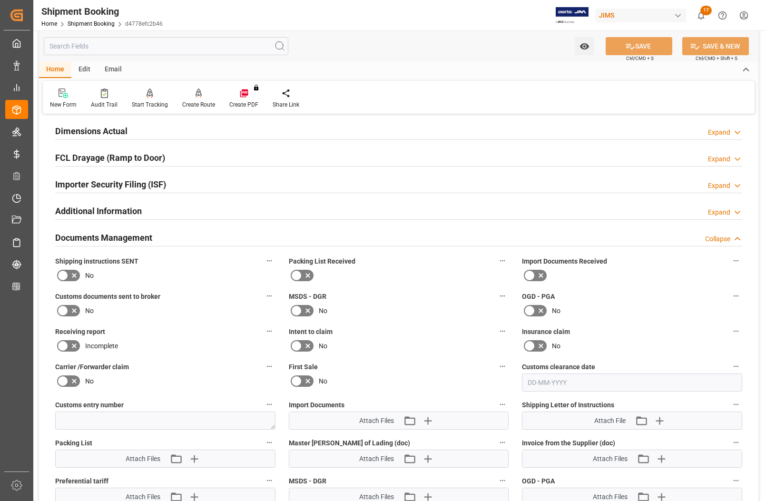
scroll to position [415, 0]
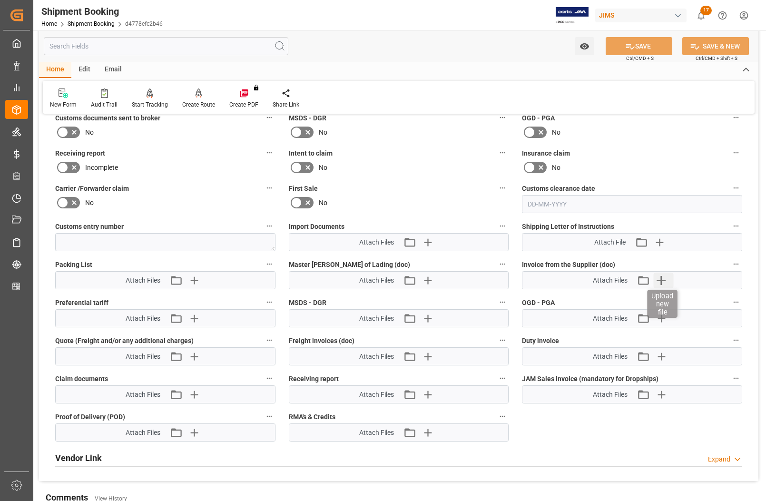
click at [662, 280] on icon "button" at bounding box center [661, 280] width 9 height 9
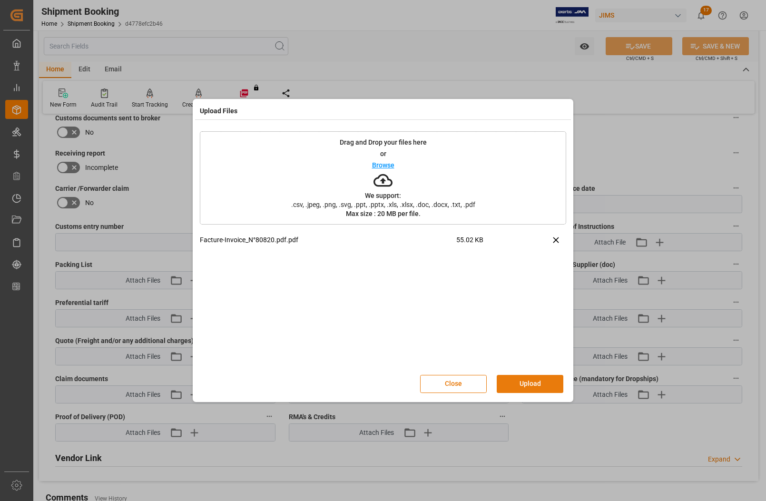
click at [527, 386] on button "Upload" at bounding box center [530, 384] width 67 height 18
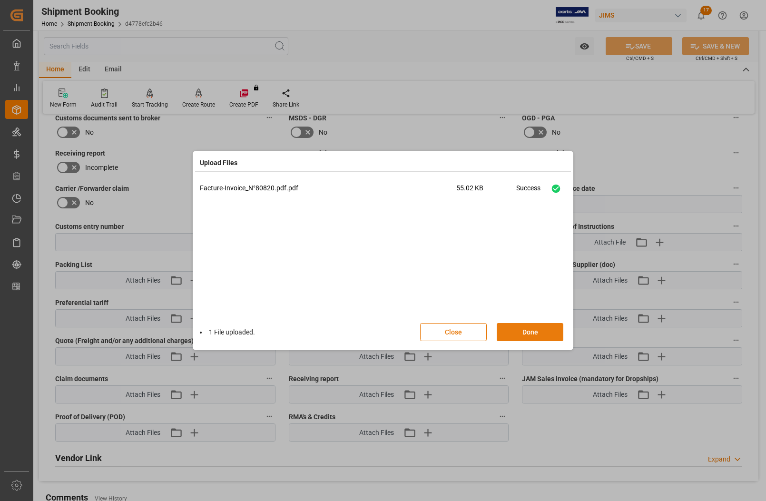
click at [526, 333] on button "Done" at bounding box center [530, 332] width 67 height 18
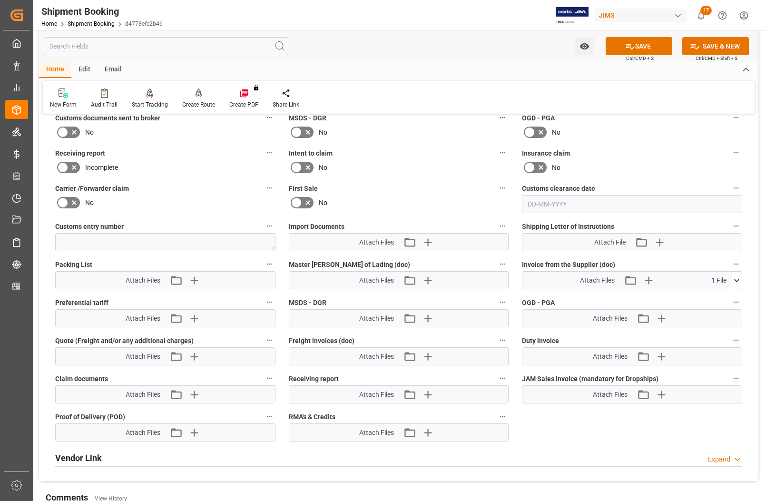
click at [651, 167] on div "No" at bounding box center [632, 167] width 220 height 15
click at [194, 277] on icon "button" at bounding box center [194, 280] width 9 height 9
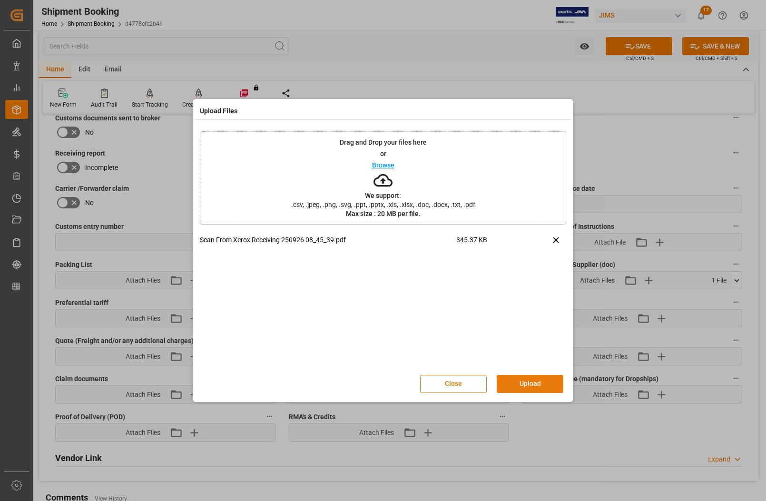
click at [545, 384] on button "Upload" at bounding box center [530, 384] width 67 height 18
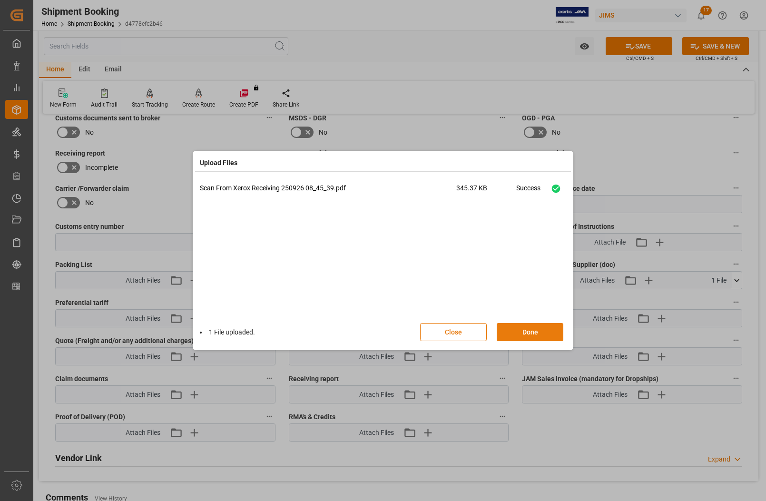
click at [531, 329] on button "Done" at bounding box center [530, 332] width 67 height 18
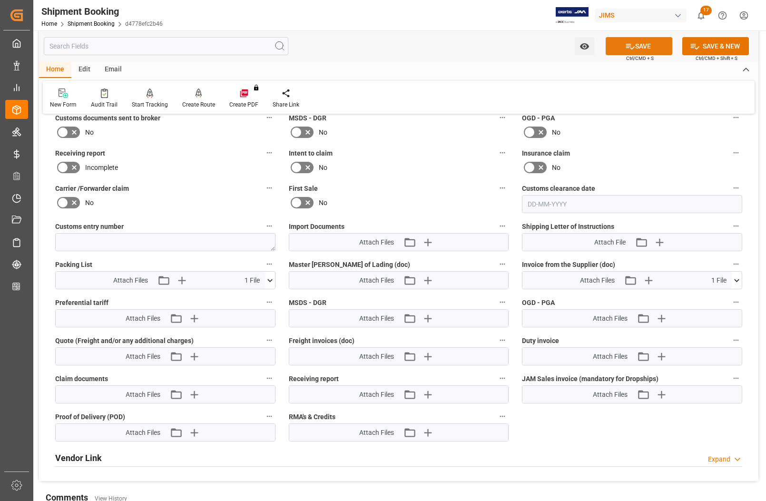
click at [648, 48] on button "SAVE" at bounding box center [639, 46] width 67 height 18
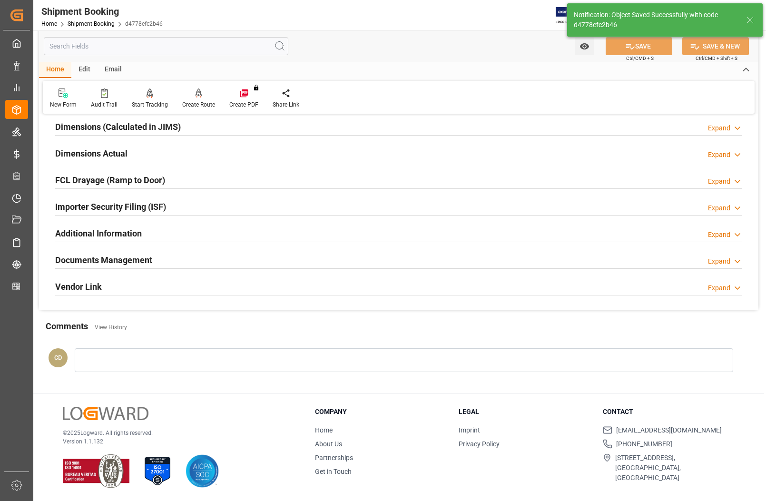
scroll to position [214, 0]
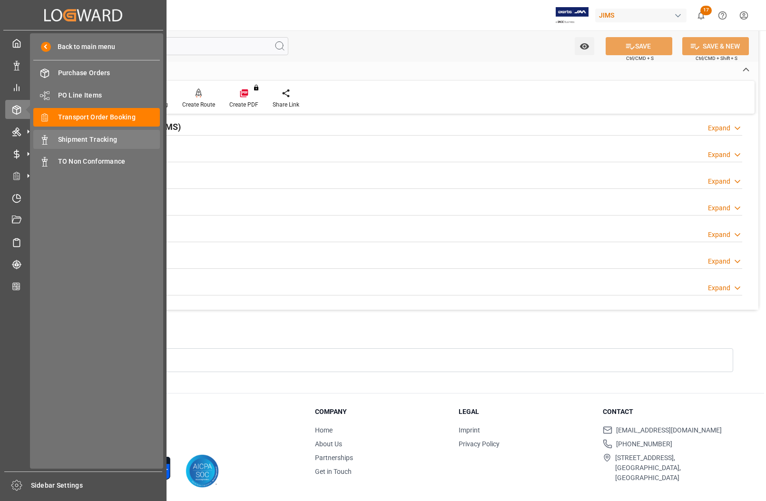
click at [69, 136] on span "Shipment Tracking" at bounding box center [109, 140] width 102 height 10
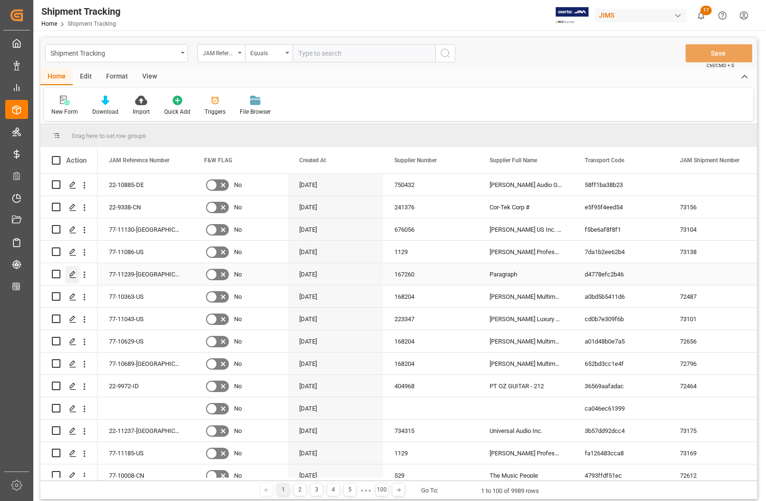
click at [74, 274] on icon "Press SPACE to select this row." at bounding box center [73, 275] width 8 height 8
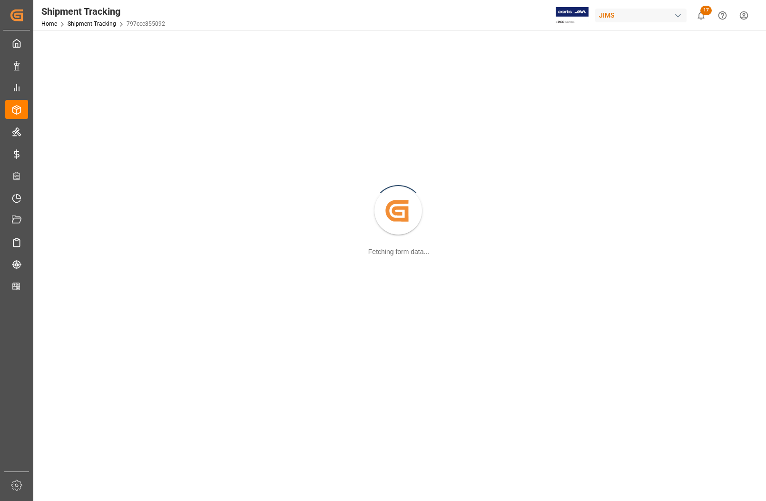
click at [74, 274] on div "Created by potrace 1.15, written by [PERSON_NAME] [DATE]-[DATE] Fetching form d…" at bounding box center [399, 211] width 720 height 351
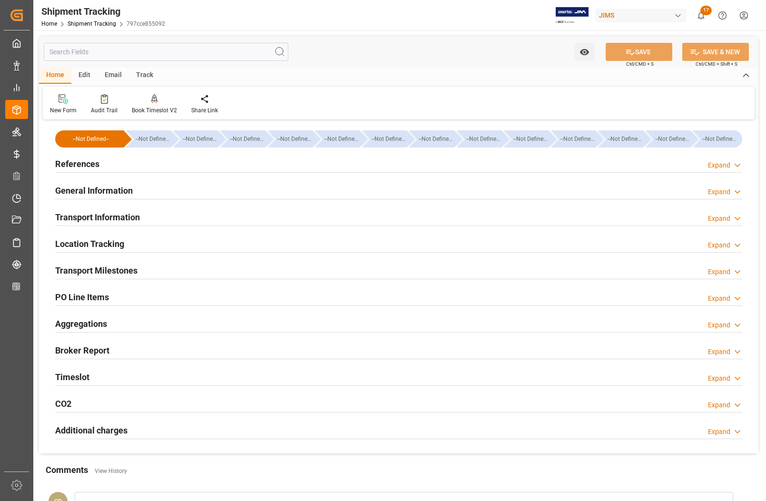
click at [72, 270] on h2 "Transport Milestones" at bounding box center [96, 270] width 82 height 13
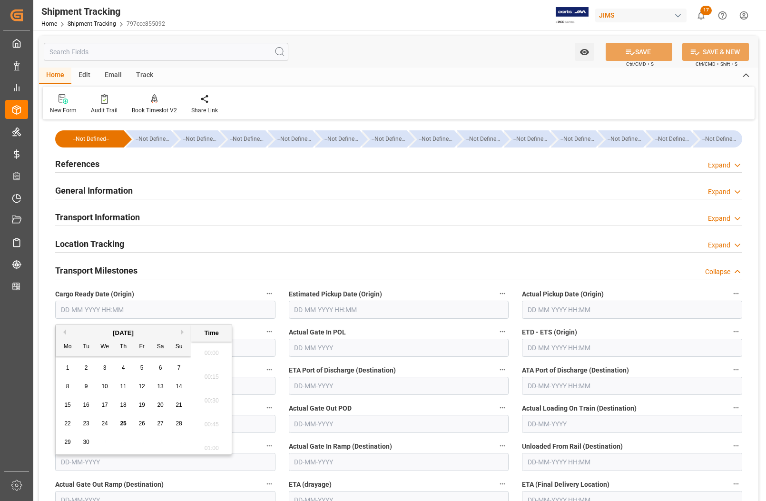
scroll to position [883, 0]
click at [93, 312] on input "text" at bounding box center [165, 310] width 220 height 18
click at [49, 336] on div "Actual Empty Container Pickup (Origin)" at bounding box center [166, 341] width 234 height 38
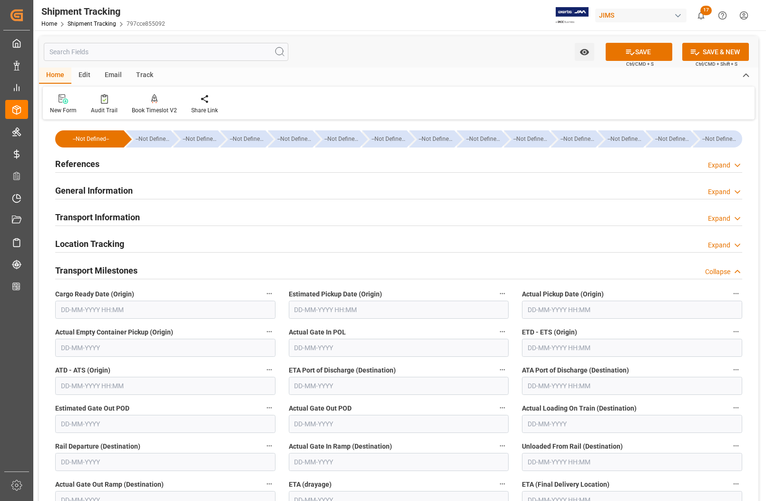
click at [61, 308] on input "text" at bounding box center [165, 310] width 220 height 18
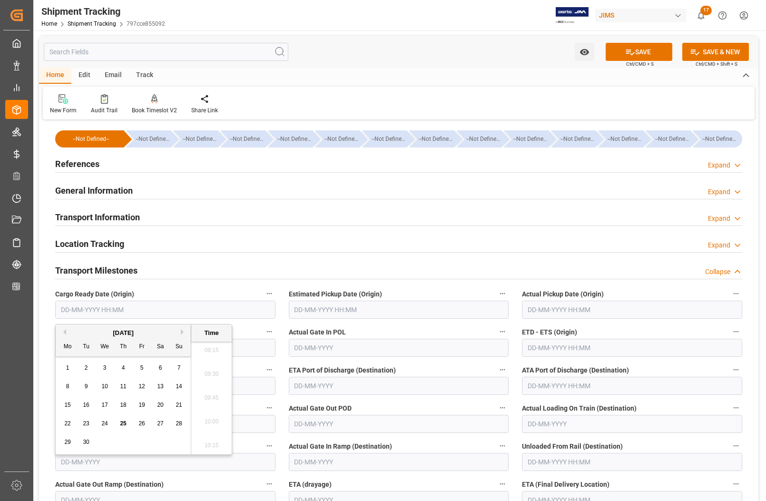
click at [47, 345] on div "--Not Defined-- --Not Defined-- --Not Defined-- --Not Defined-- --Not Defined--…" at bounding box center [399, 478] width 720 height 712
click at [61, 312] on input "text" at bounding box center [165, 310] width 220 height 18
click at [67, 432] on div "22 23 24 25 26 27 28" at bounding box center [124, 424] width 130 height 19
click at [105, 424] on span "24" at bounding box center [104, 423] width 6 height 7
type input "[DATE] 00:00"
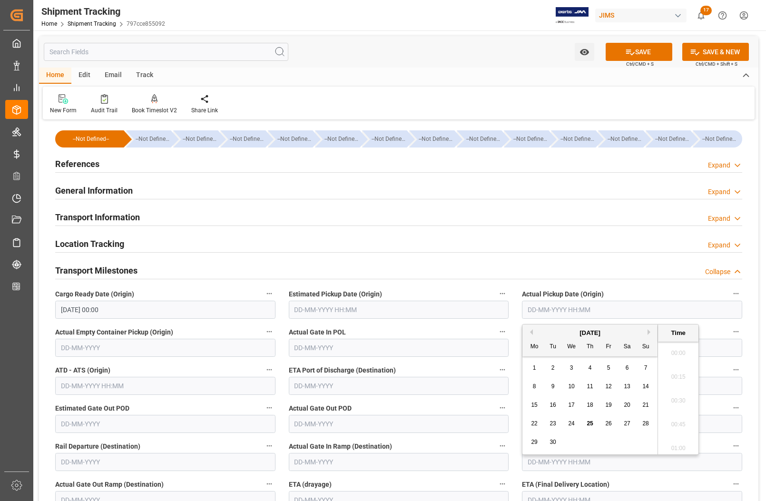
click at [541, 310] on input "text" at bounding box center [632, 310] width 220 height 18
click at [511, 365] on div "ETA Port of Discharge (Destination)" at bounding box center [399, 379] width 234 height 38
click at [546, 308] on input "text" at bounding box center [632, 310] width 220 height 18
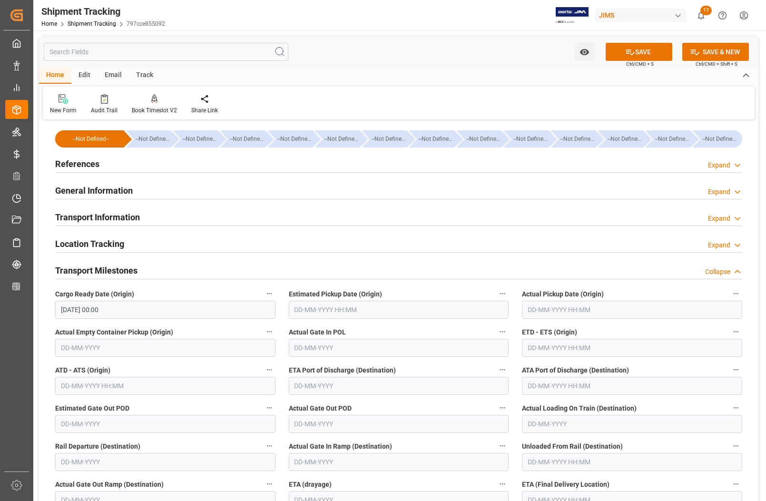
click at [516, 326] on div "ETD - ETS (Origin)" at bounding box center [632, 341] width 234 height 38
click at [543, 311] on input "text" at bounding box center [632, 310] width 220 height 18
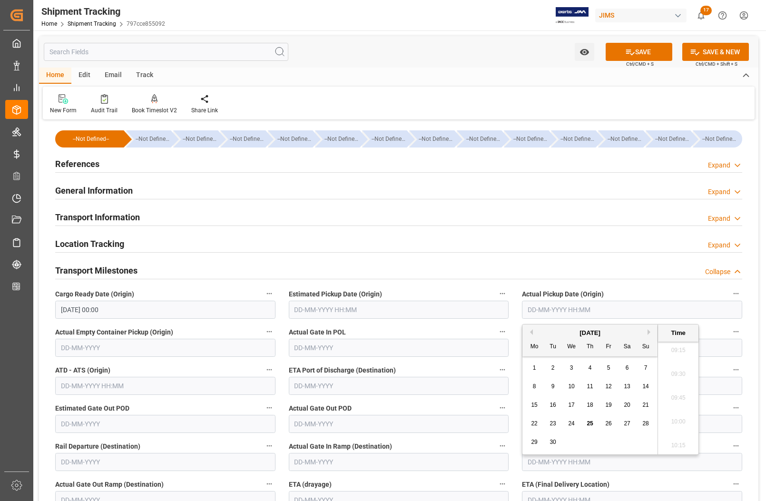
click at [526, 372] on div "1 2 3 4 5 6 7" at bounding box center [590, 368] width 130 height 19
click at [591, 422] on span "25" at bounding box center [590, 423] width 6 height 7
type input "[DATE] 00:00"
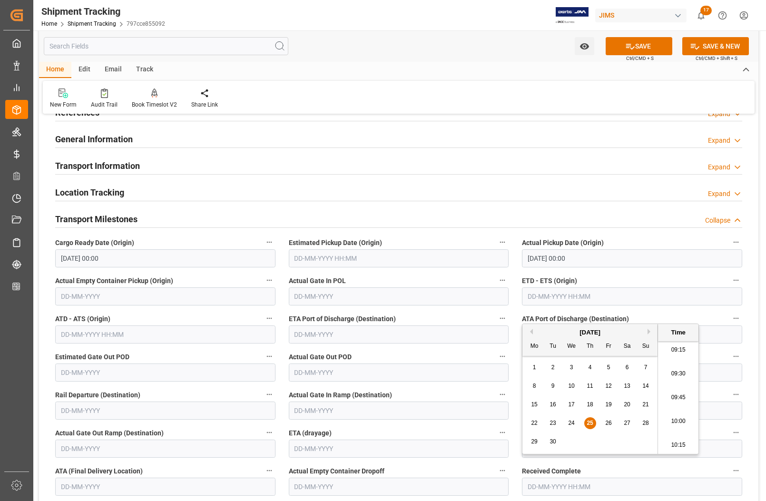
scroll to position [119, 0]
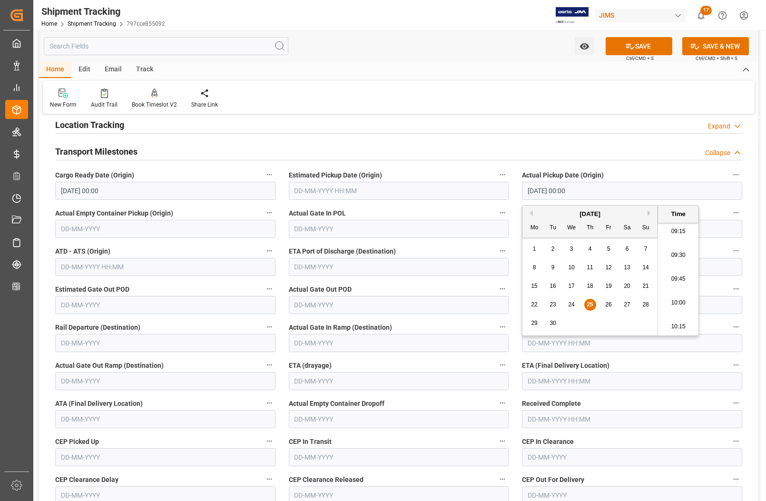
click at [587, 305] on span "25" at bounding box center [590, 304] width 6 height 7
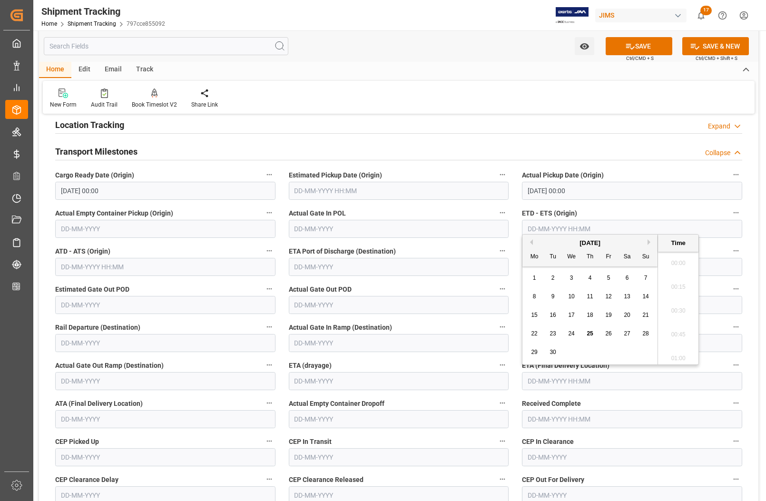
click at [533, 379] on input "text" at bounding box center [632, 381] width 220 height 18
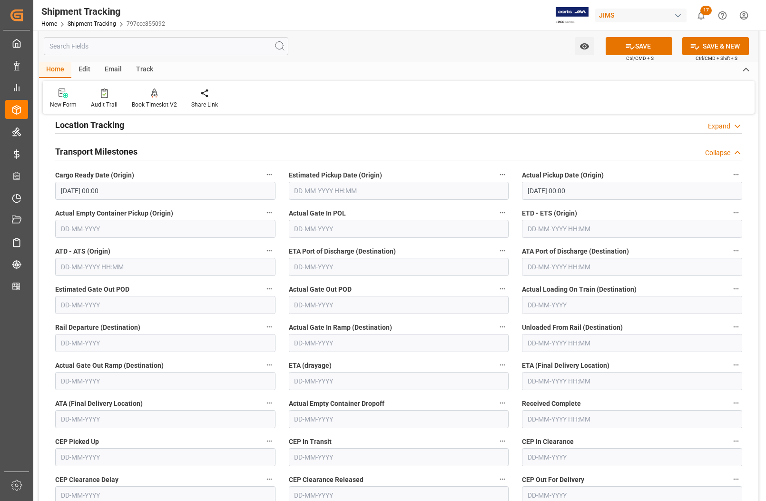
click at [516, 349] on div "Unloaded From Rail (Destination)" at bounding box center [632, 336] width 234 height 38
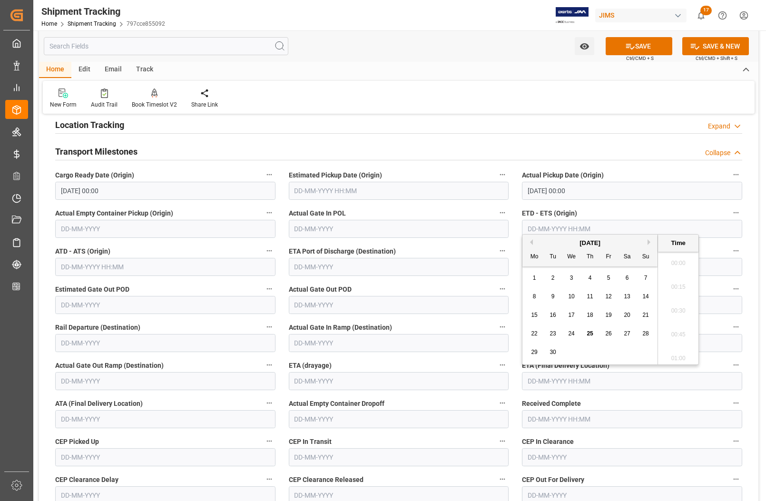
click at [536, 381] on input "text" at bounding box center [632, 381] width 220 height 18
click at [529, 343] on div "22 23 24 25 26 27 28" at bounding box center [590, 334] width 130 height 19
click at [589, 333] on span "25" at bounding box center [590, 333] width 6 height 7
type input "[DATE] 00:00"
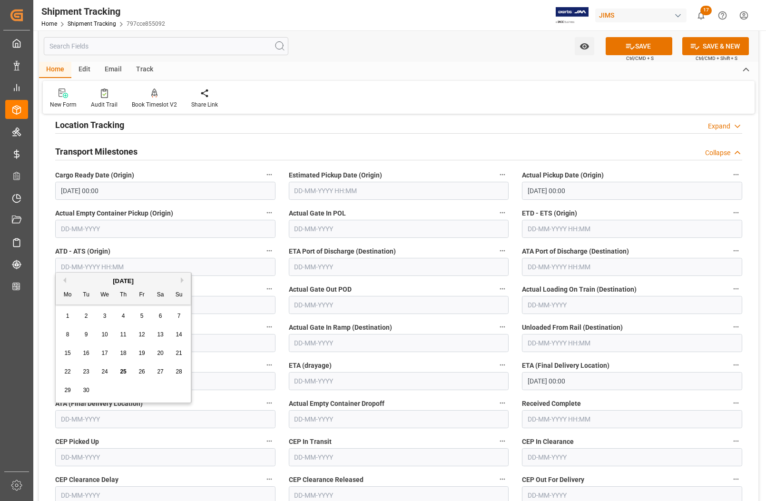
click at [109, 419] on input "text" at bounding box center [165, 419] width 220 height 18
click at [125, 374] on span "25" at bounding box center [123, 371] width 6 height 7
type input "[DATE]"
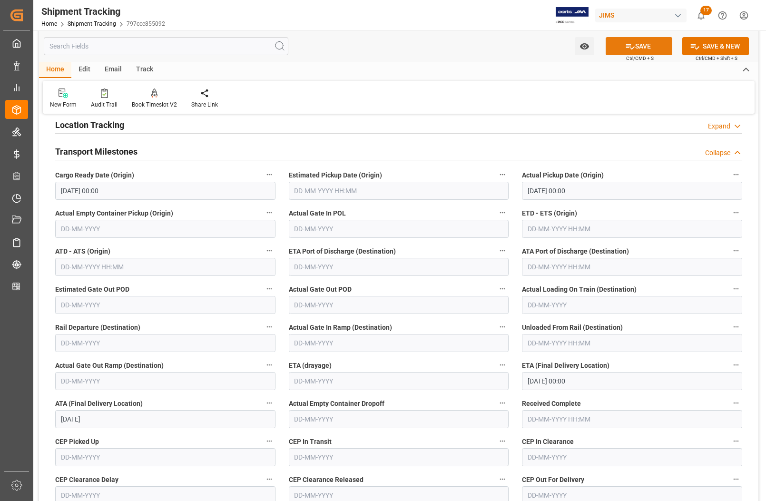
click at [643, 43] on button "SAVE" at bounding box center [639, 46] width 67 height 18
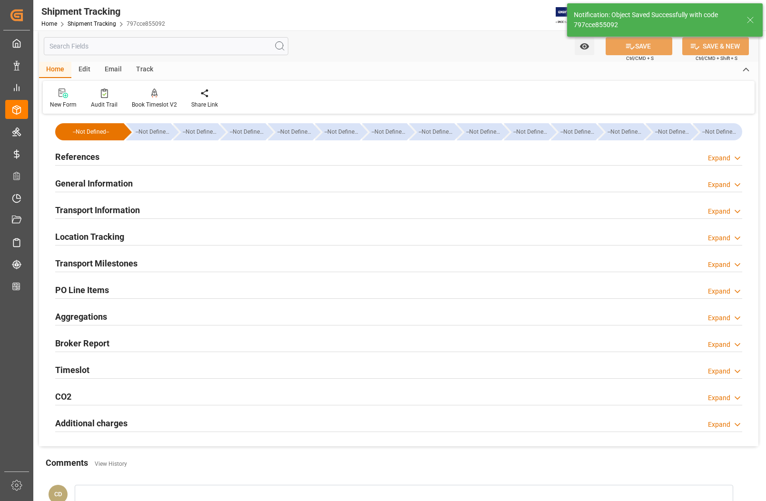
scroll to position [0, 0]
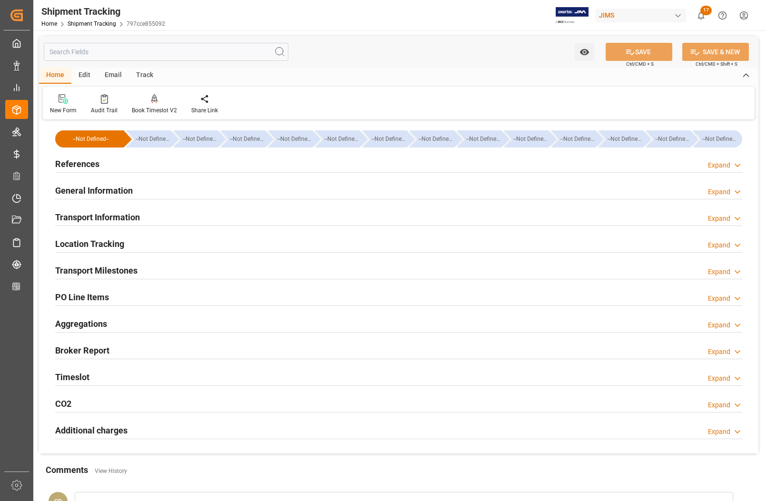
click at [82, 165] on h2 "References" at bounding box center [77, 164] width 44 height 13
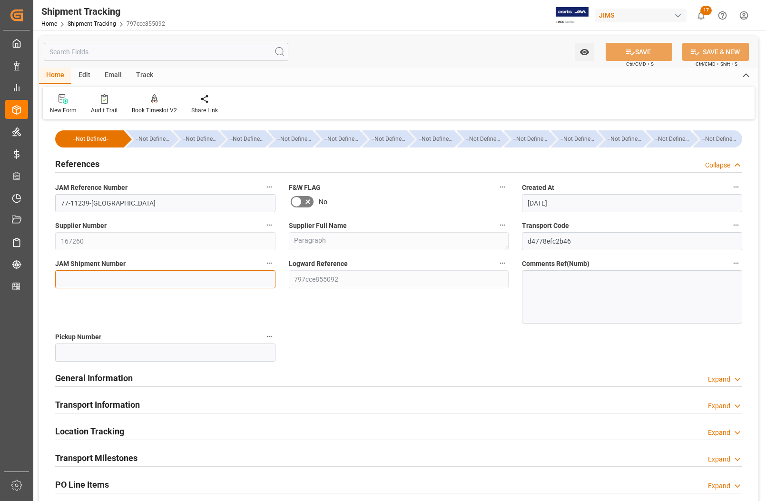
click at [88, 280] on input at bounding box center [165, 279] width 220 height 18
type input "73176"
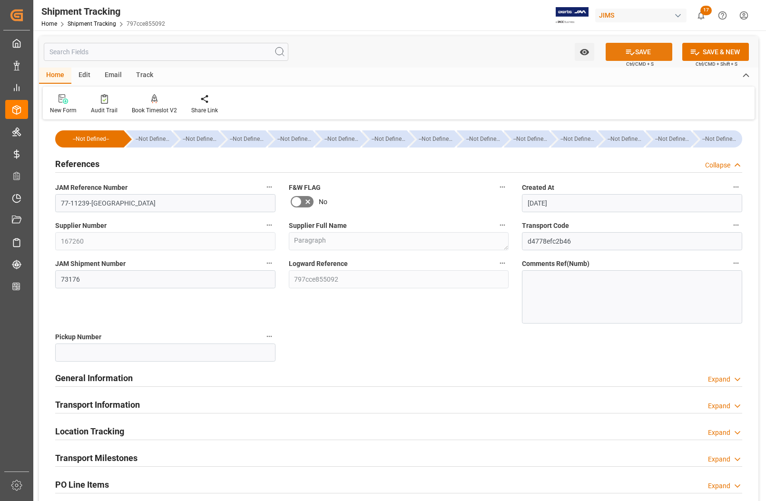
click at [628, 50] on icon at bounding box center [630, 52] width 10 height 10
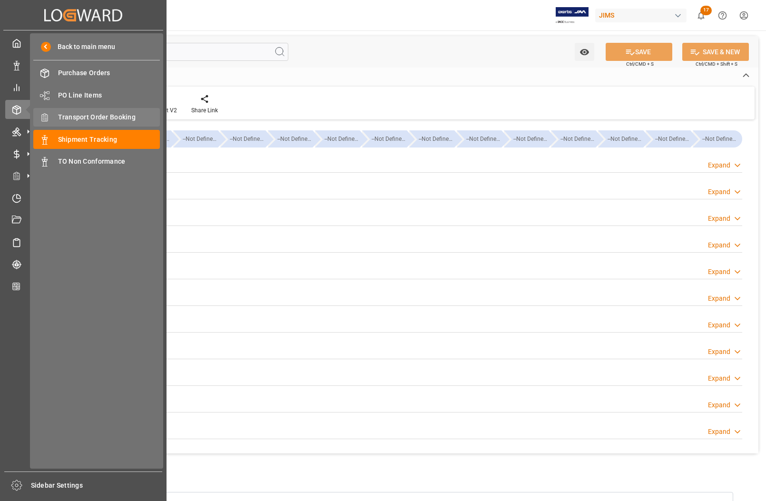
click at [84, 113] on span "Transport Order Booking" at bounding box center [109, 117] width 102 height 10
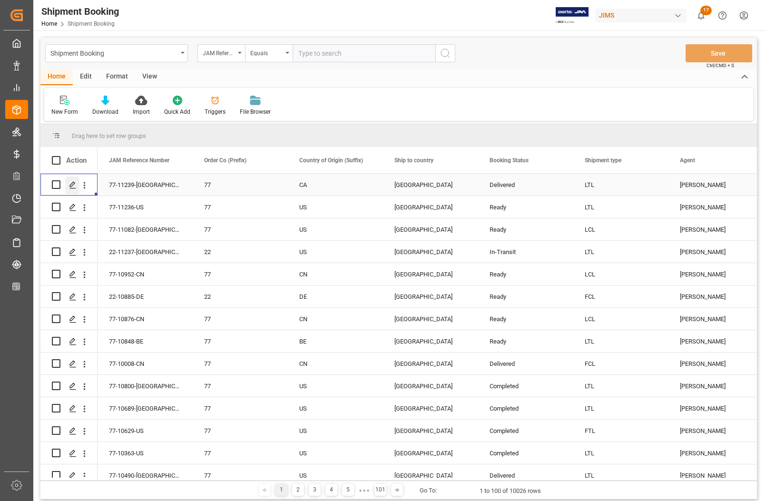
click at [68, 184] on div "Press SPACE to select this row." at bounding box center [72, 186] width 14 height 18
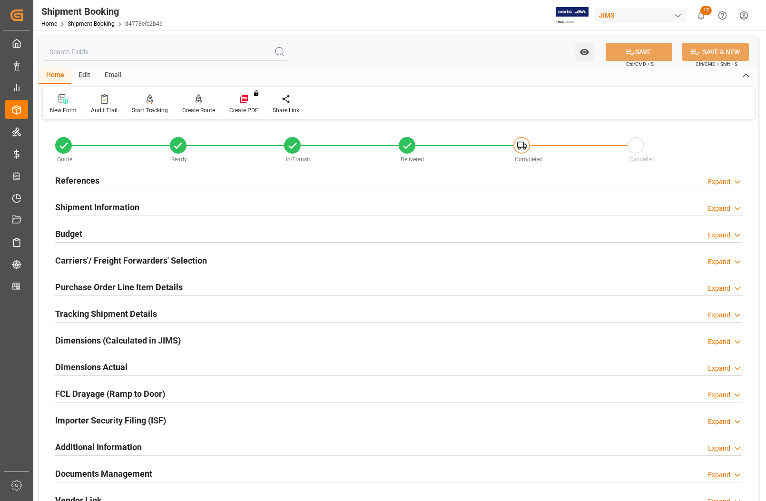
click at [195, 108] on div "Create Route" at bounding box center [198, 110] width 33 height 9
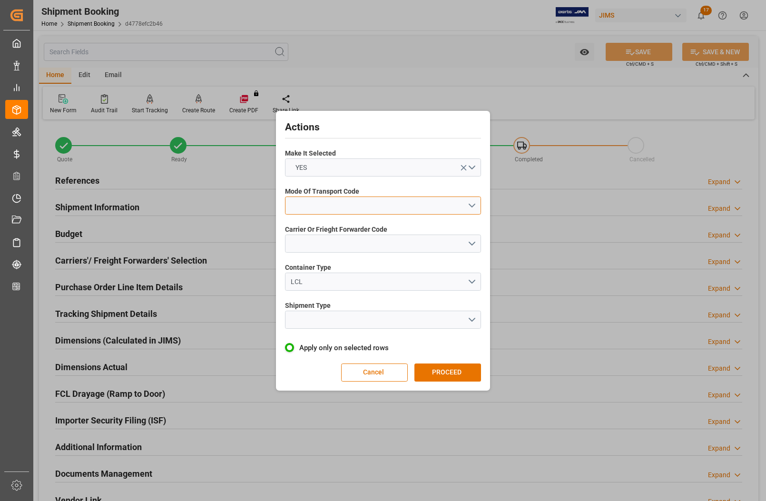
click at [346, 206] on button "open menu" at bounding box center [383, 206] width 196 height 18
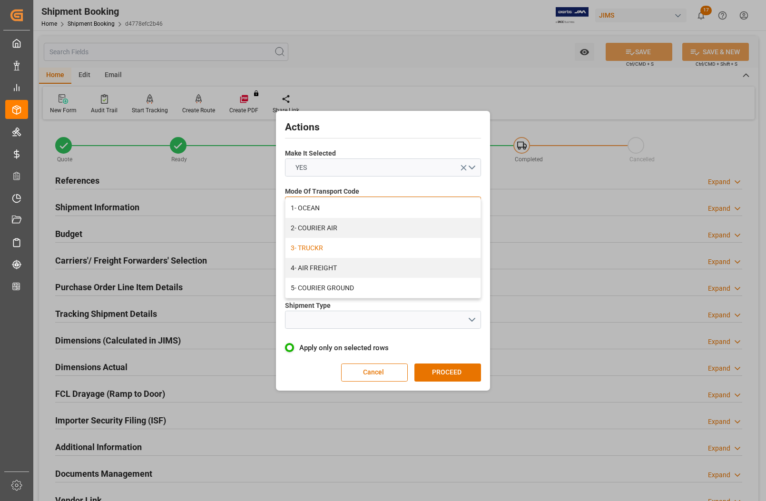
click at [334, 247] on div "3- TRUCKR" at bounding box center [383, 248] width 195 height 20
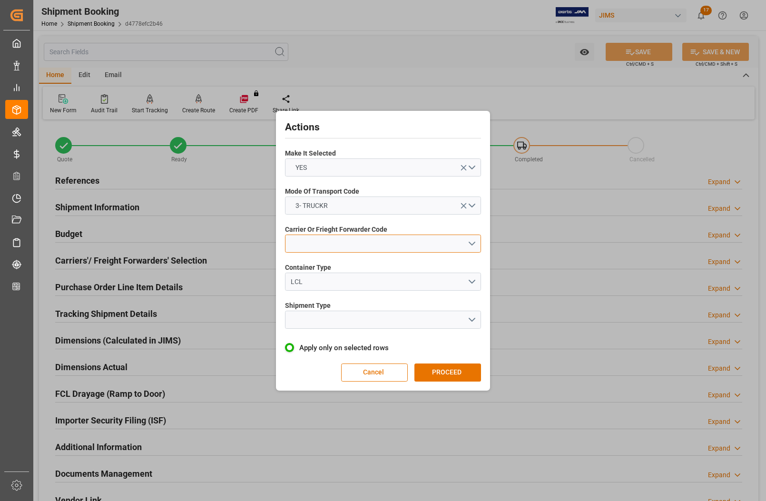
click at [330, 247] on button "open menu" at bounding box center [383, 244] width 196 height 18
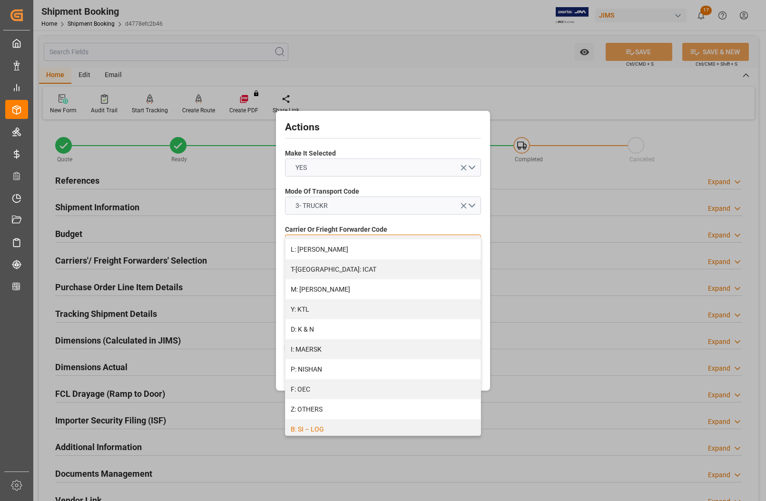
scroll to position [489, 0]
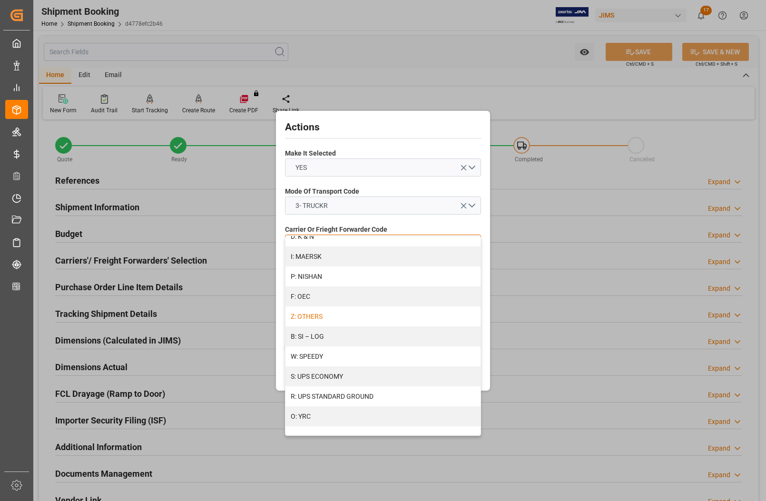
click at [304, 315] on div "Z: OTHERS" at bounding box center [383, 317] width 195 height 20
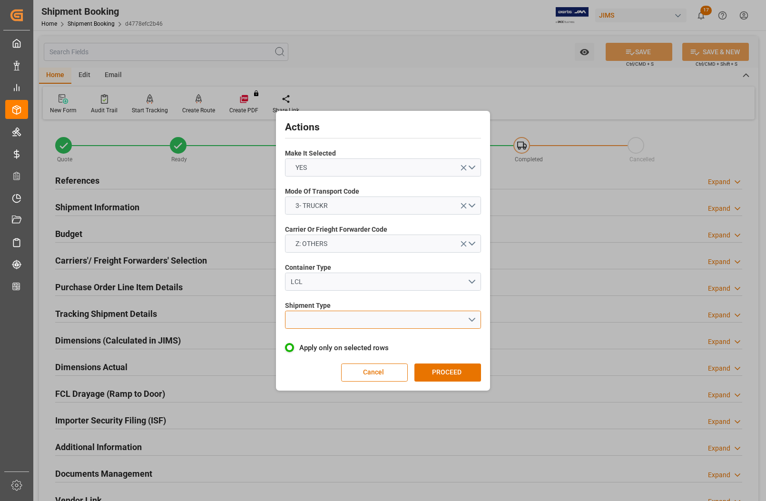
click at [319, 314] on button "open menu" at bounding box center [383, 320] width 196 height 18
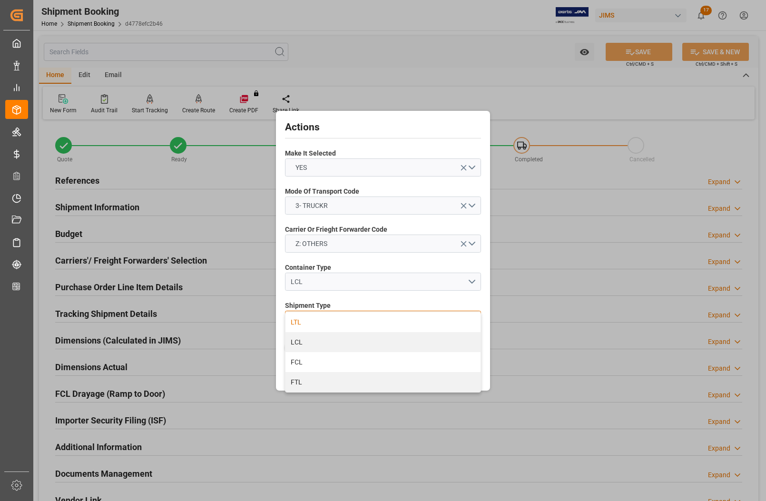
click at [300, 323] on div "LTL" at bounding box center [383, 322] width 195 height 20
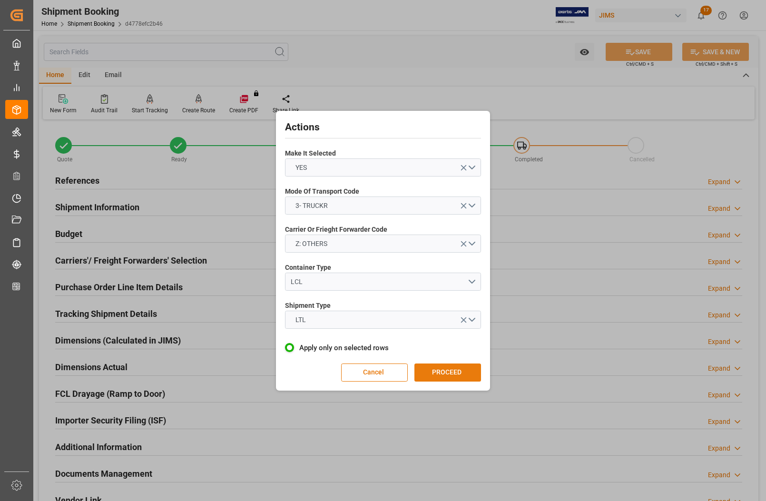
click at [443, 373] on button "PROCEED" at bounding box center [448, 373] width 67 height 18
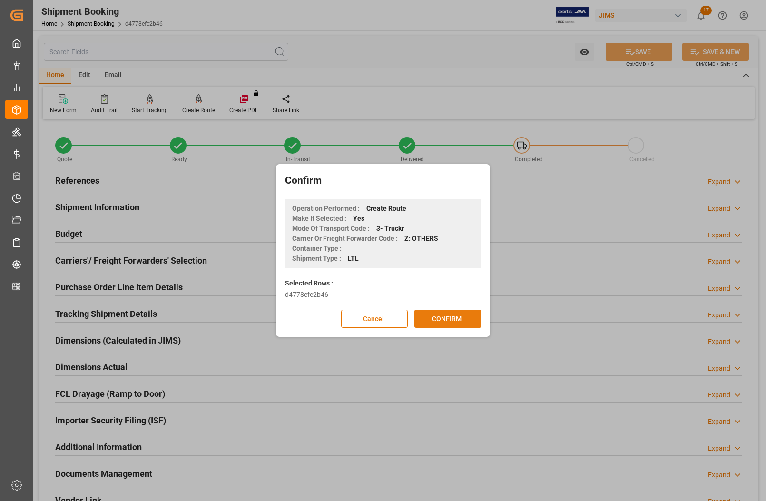
click at [445, 319] on button "CONFIRM" at bounding box center [448, 319] width 67 height 18
